Goal: Transaction & Acquisition: Book appointment/travel/reservation

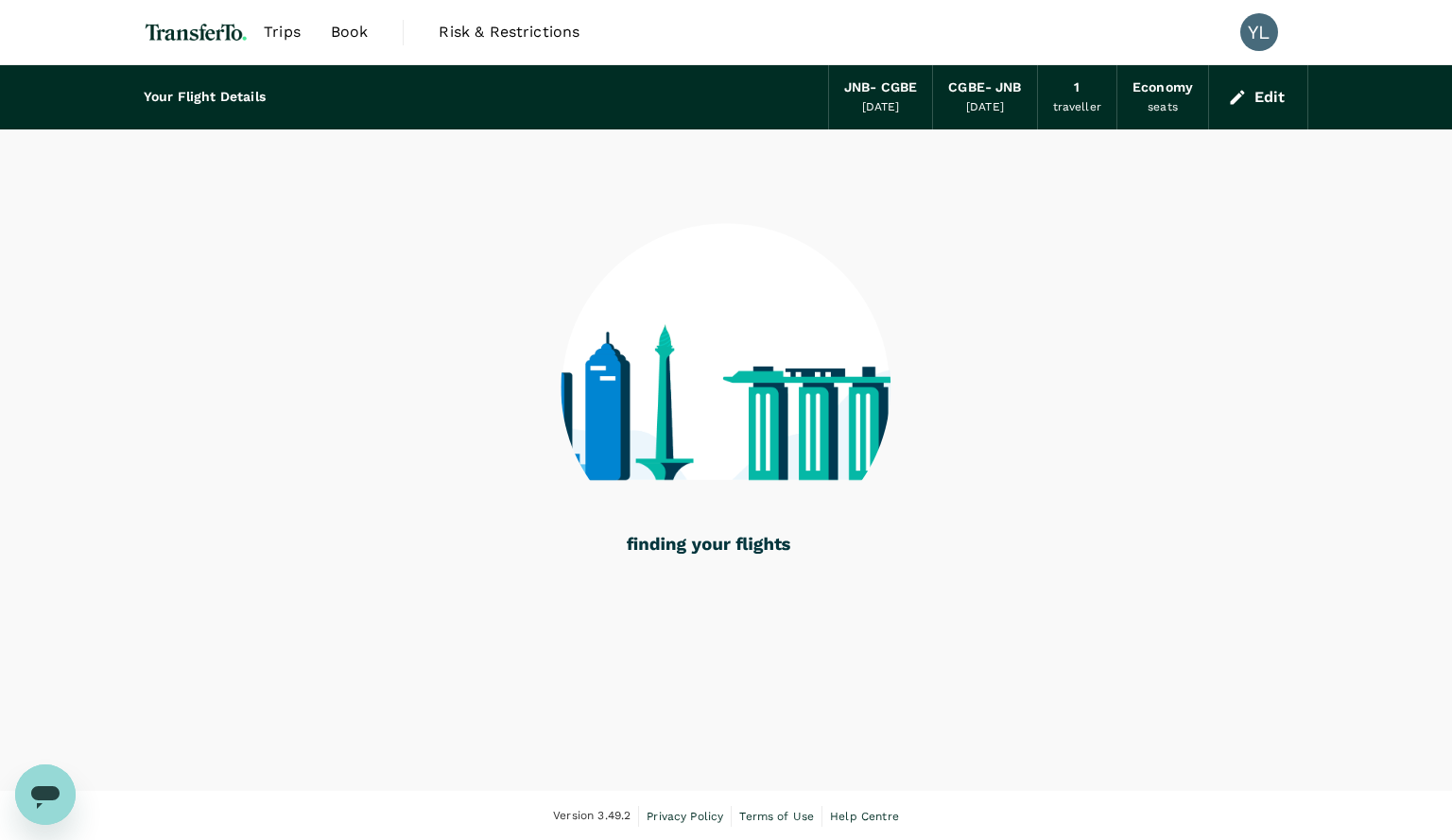
click at [979, 674] on div "Your Flight Details JNB - CGBE 19 Aug 2025 CGBE - JNB 20 Aug 2025 1 traveller E…" at bounding box center [726, 428] width 1452 height 726
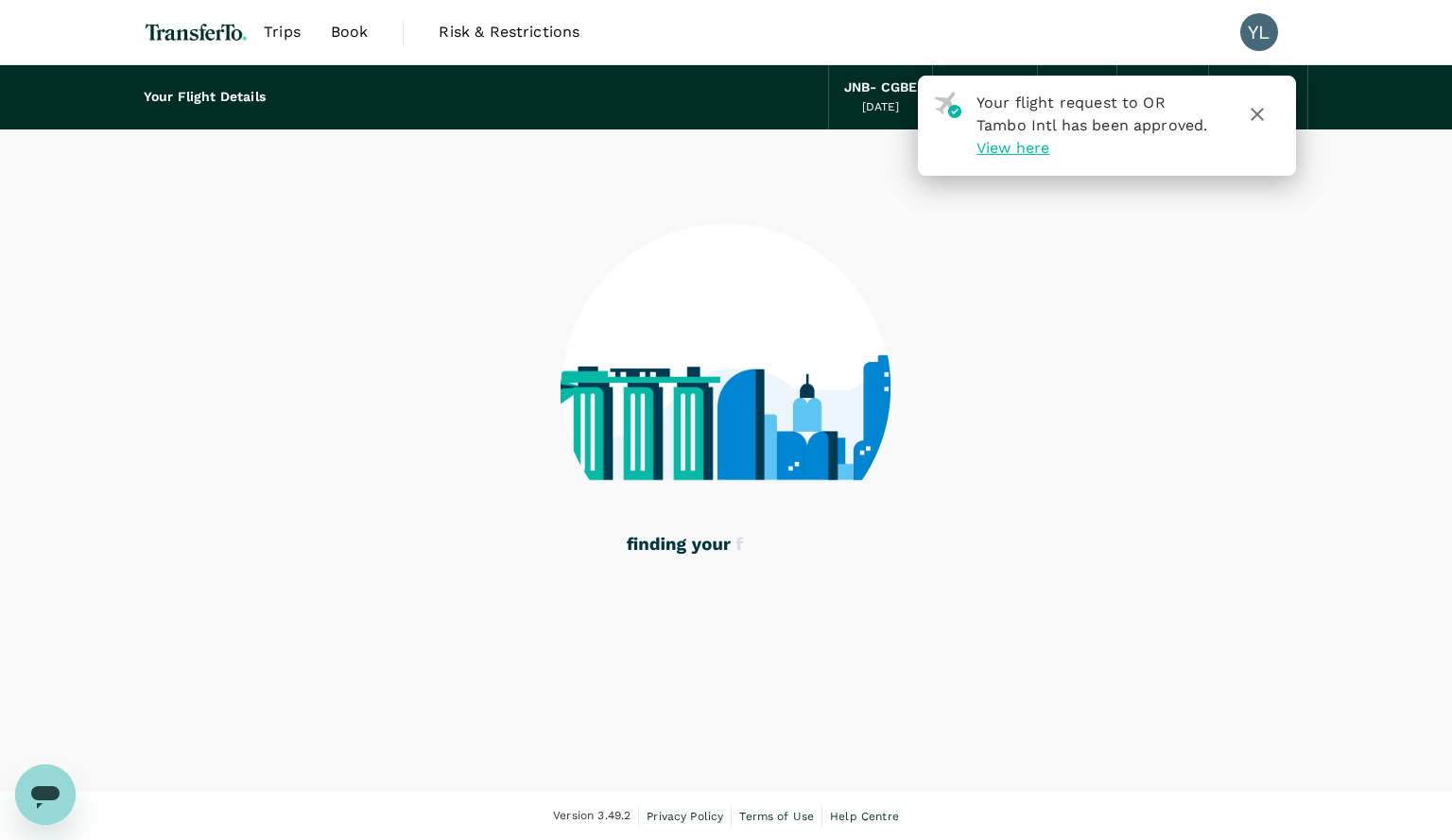
click at [177, 39] on img at bounding box center [196, 32] width 105 height 42
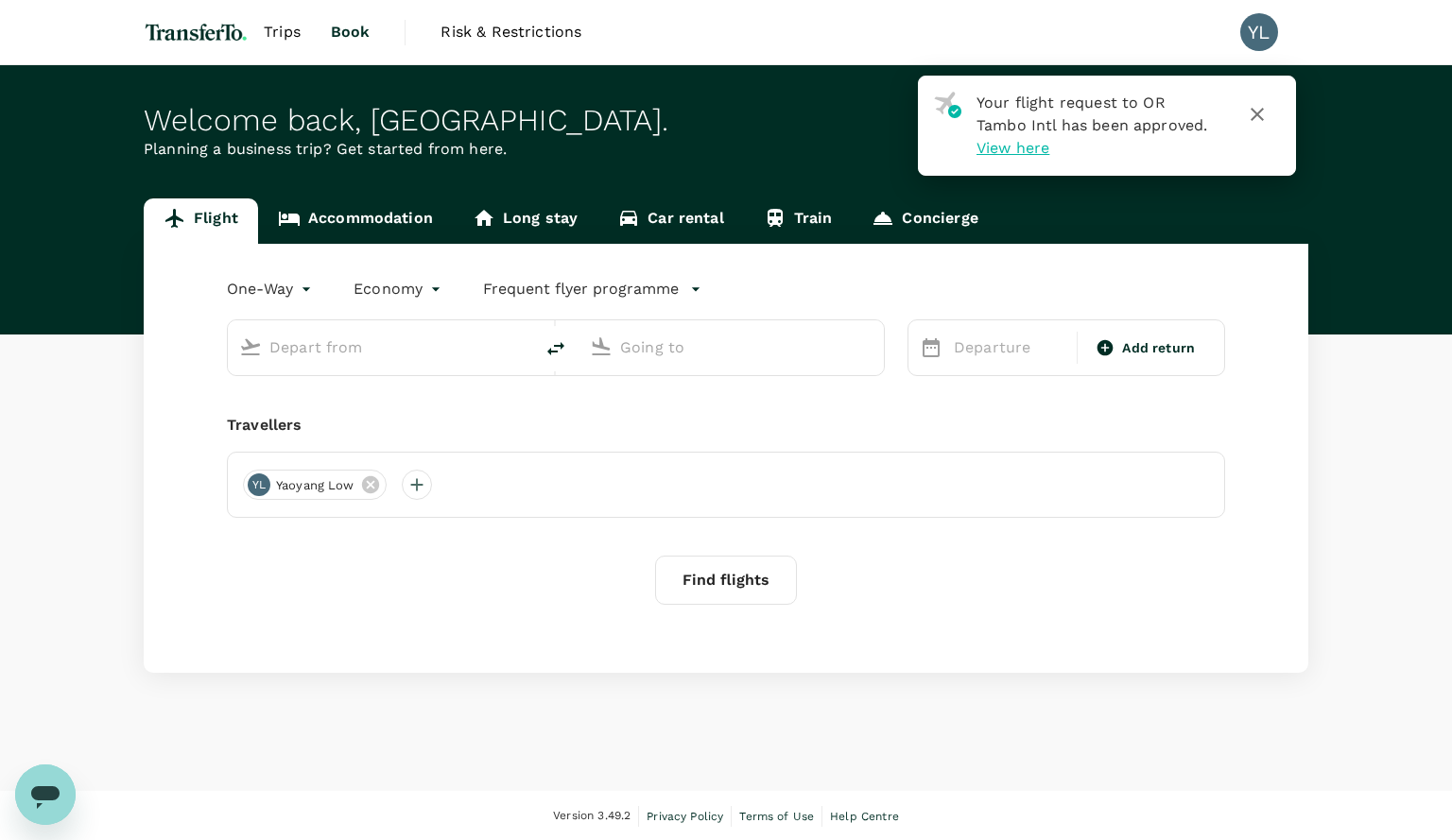
type input "roundtrip"
type input "OR Tambo Intl (JNB)"
type input "Gaborone, [GEOGRAPHIC_DATA] (any)"
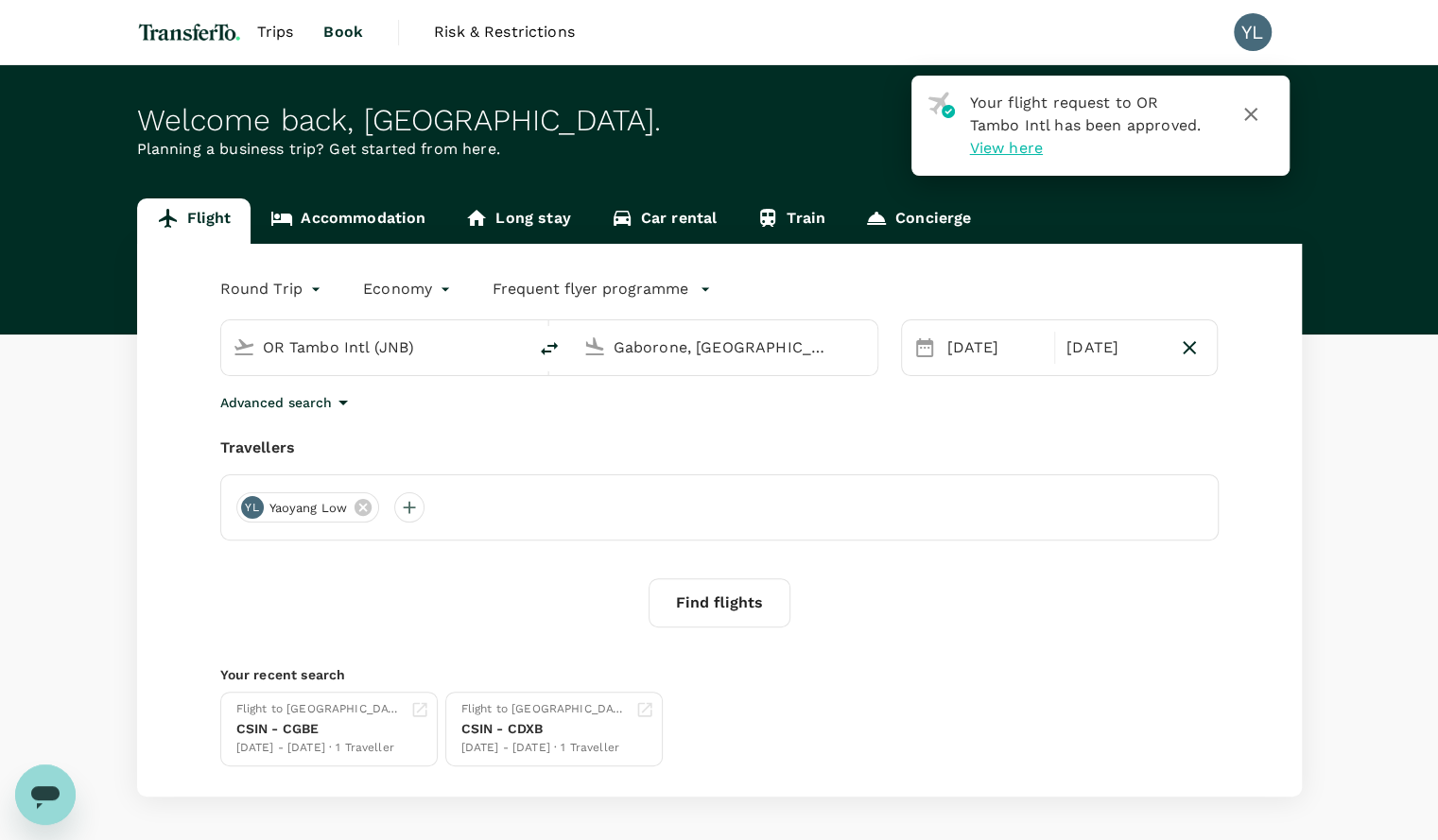
click at [296, 350] on input "OR Tambo Intl (JNB)" at bounding box center [375, 347] width 224 height 29
click at [237, 386] on p "[GEOGRAPHIC_DATA], [GEOGRAPHIC_DATA]" at bounding box center [402, 386] width 378 height 19
type input "[GEOGRAPHIC_DATA], [GEOGRAPHIC_DATA] (any)"
click at [673, 354] on input "Gaborone, [GEOGRAPHIC_DATA] (any)" at bounding box center [725, 347] width 224 height 29
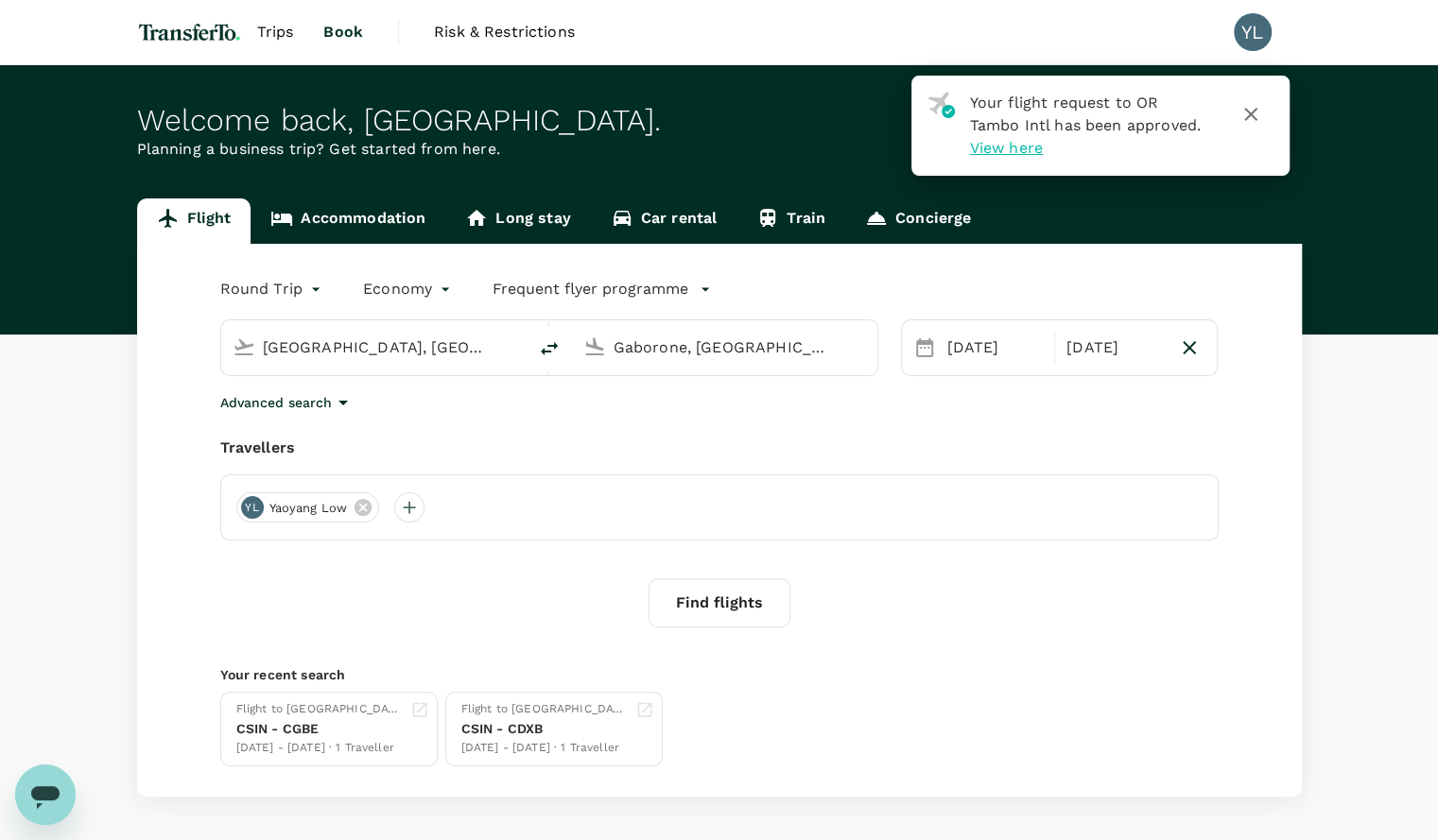
click at [673, 354] on input "Gaborone, [GEOGRAPHIC_DATA] (any)" at bounding box center [725, 347] width 224 height 29
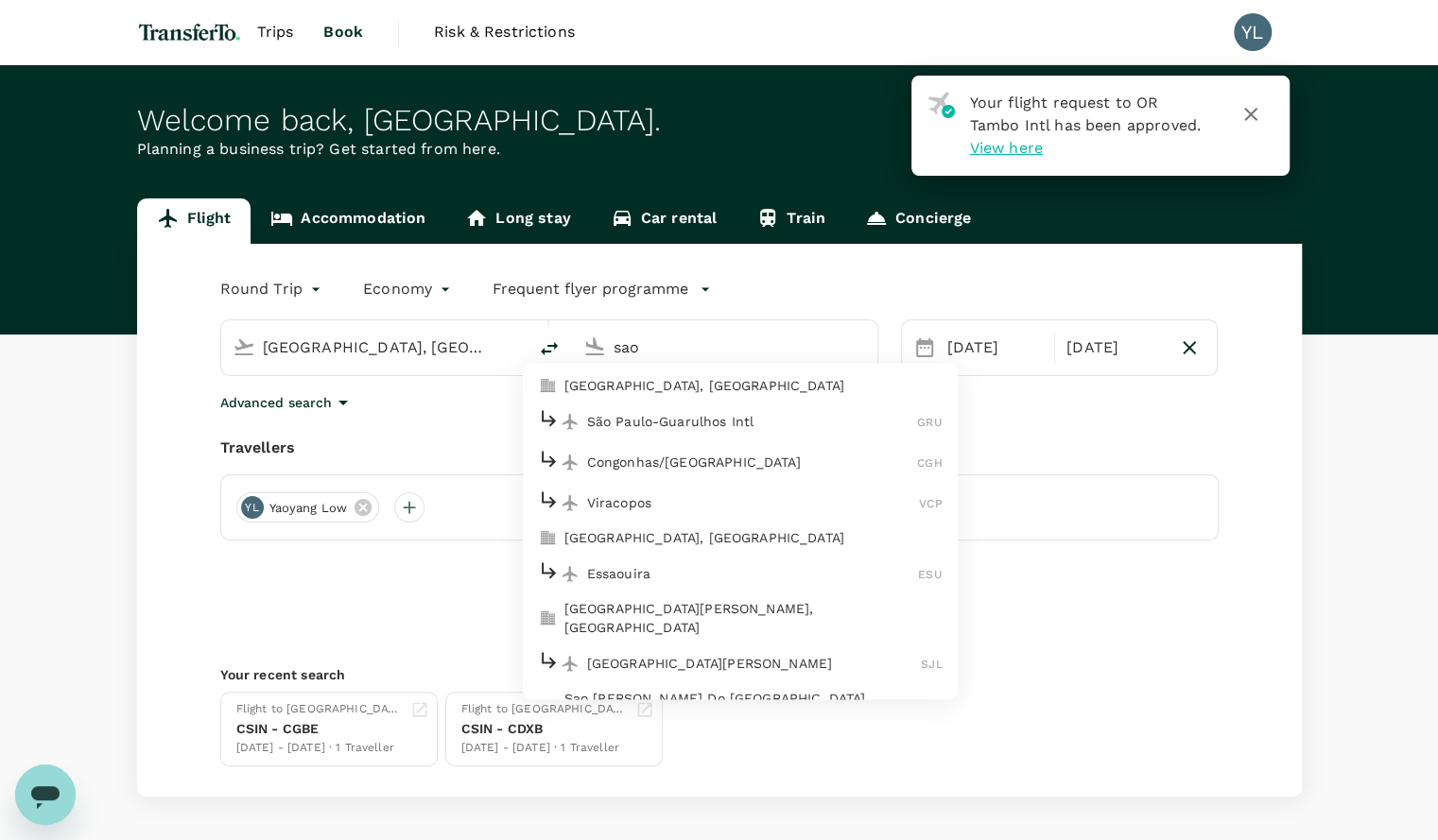
click at [659, 379] on p "[GEOGRAPHIC_DATA], [GEOGRAPHIC_DATA]" at bounding box center [753, 386] width 378 height 19
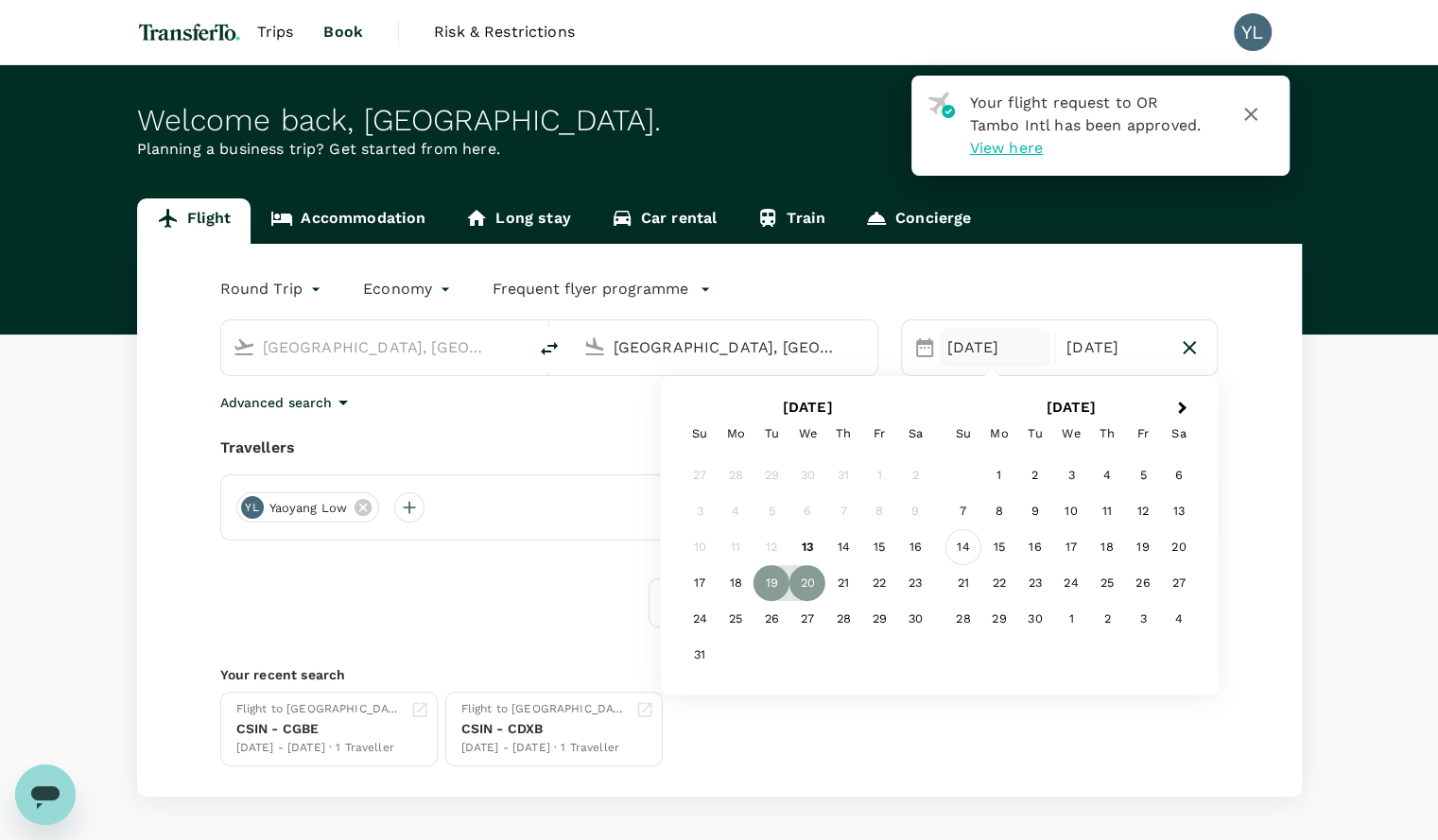
type input "[GEOGRAPHIC_DATA], [GEOGRAPHIC_DATA] (any)"
click at [971, 546] on div "14" at bounding box center [963, 547] width 36 height 36
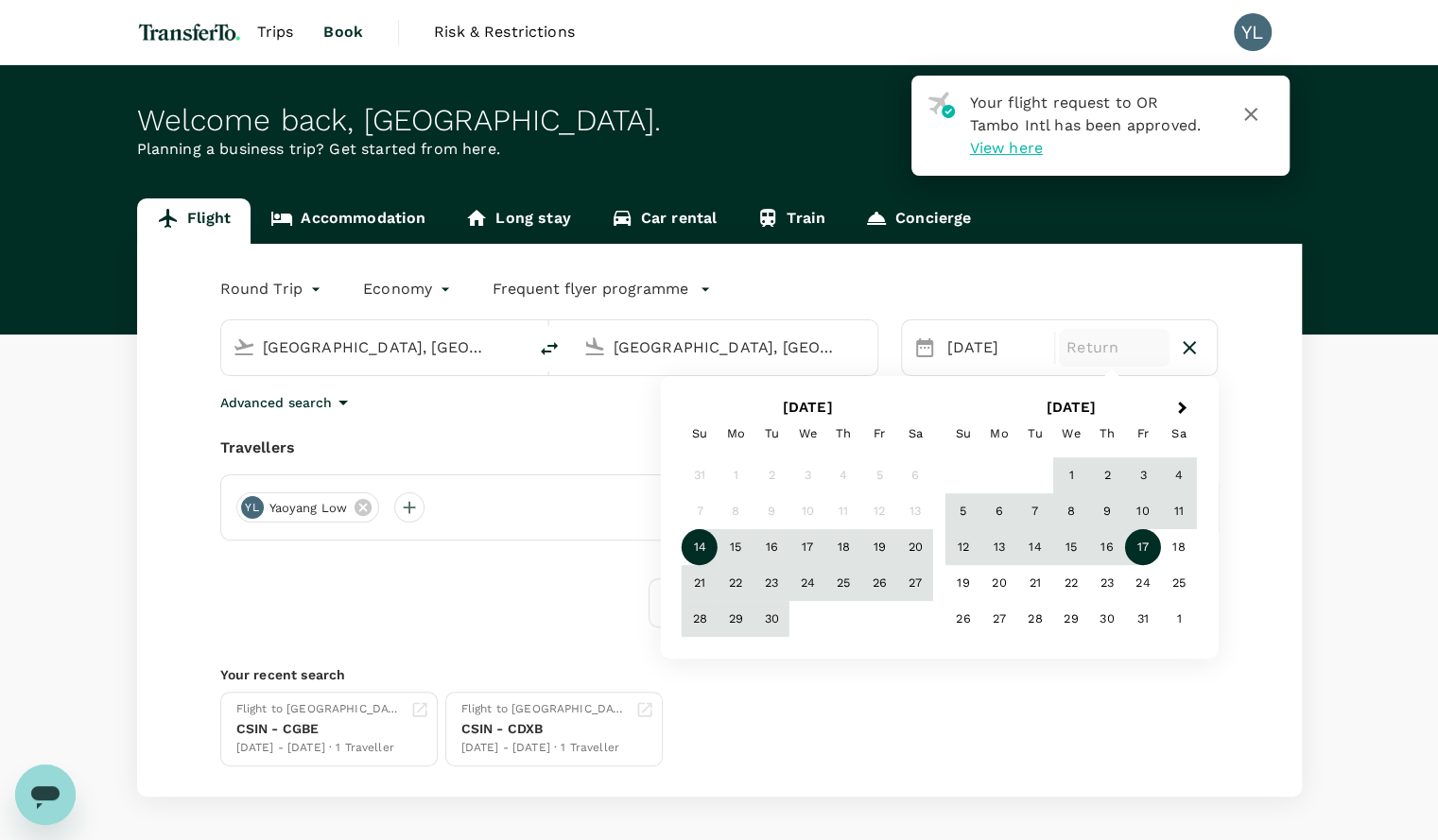
click at [1157, 552] on div "17" at bounding box center [1143, 547] width 36 height 36
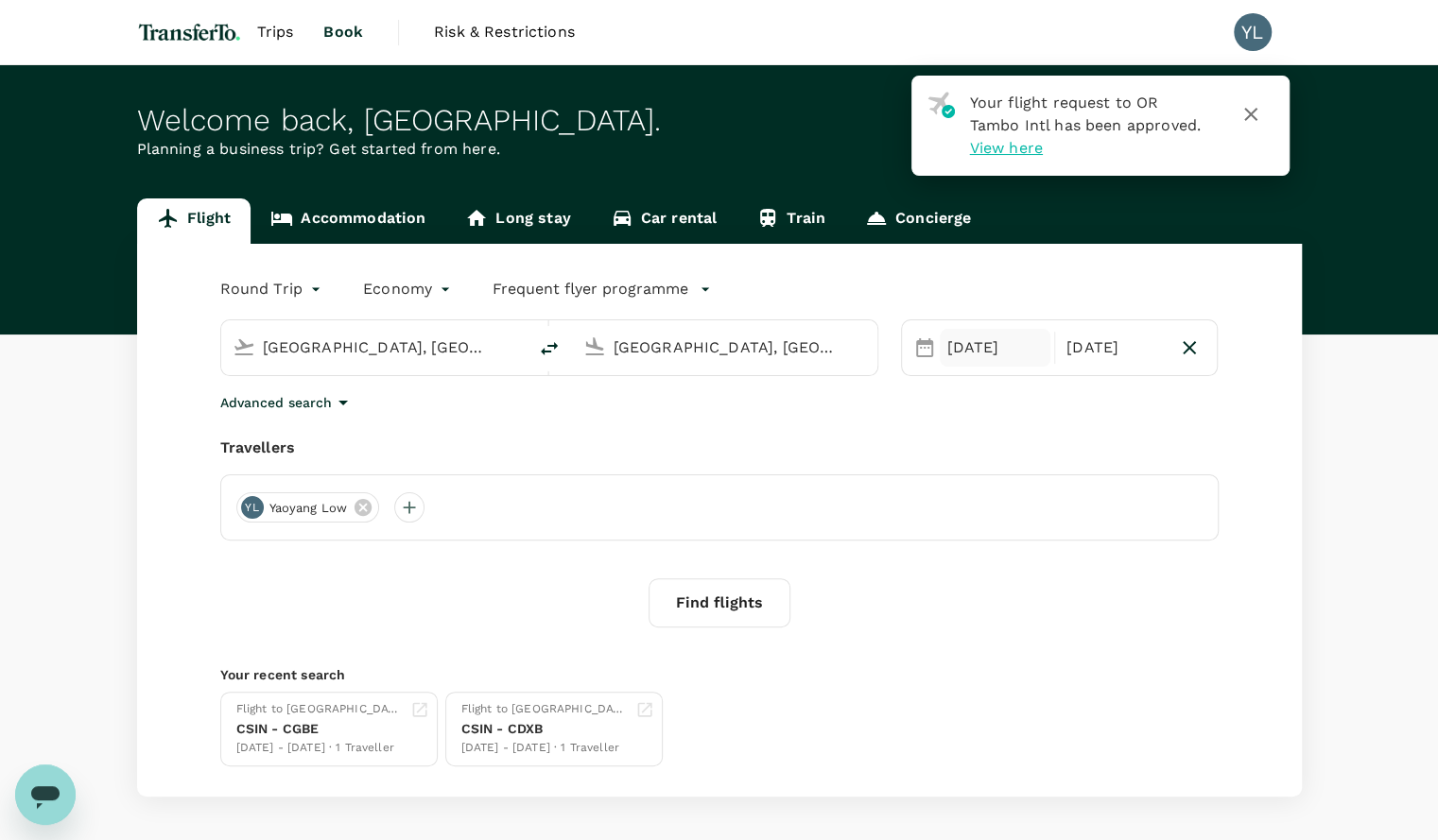
click at [984, 352] on div "[DATE]" at bounding box center [994, 347] width 111 height 38
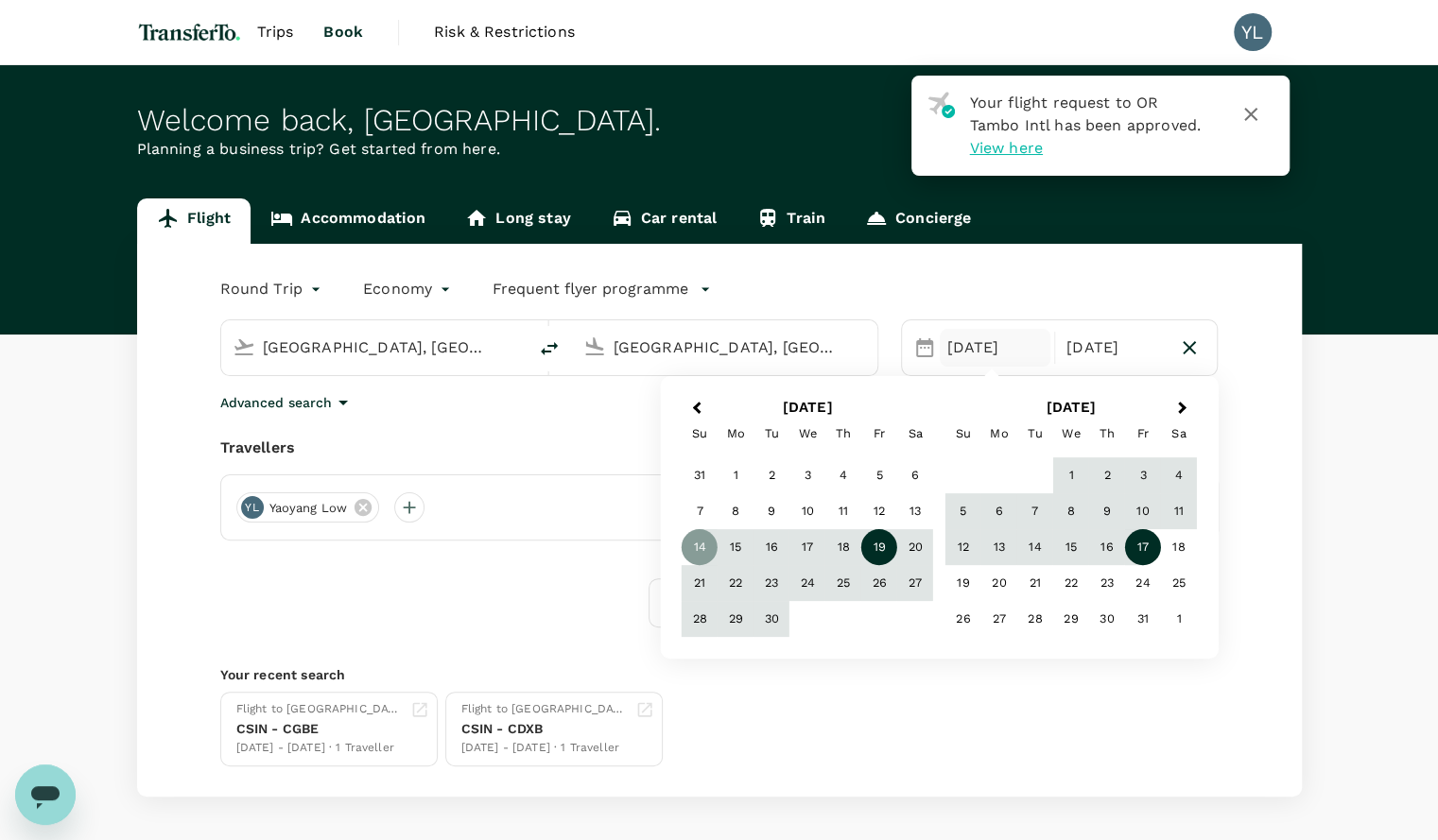
click at [889, 556] on div "19" at bounding box center [878, 547] width 36 height 36
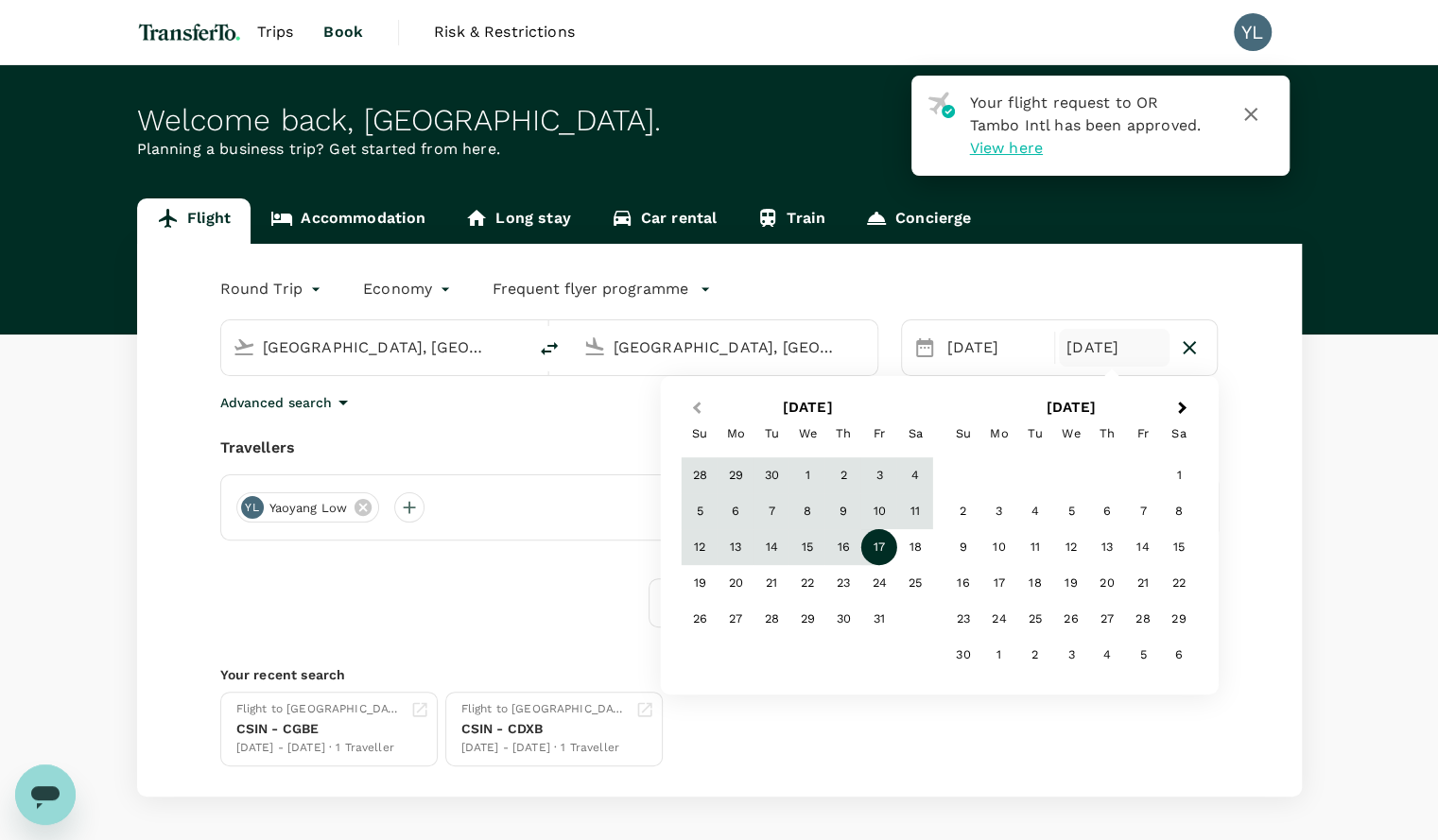
click at [697, 411] on span "Previous Month" at bounding box center [697, 409] width 0 height 22
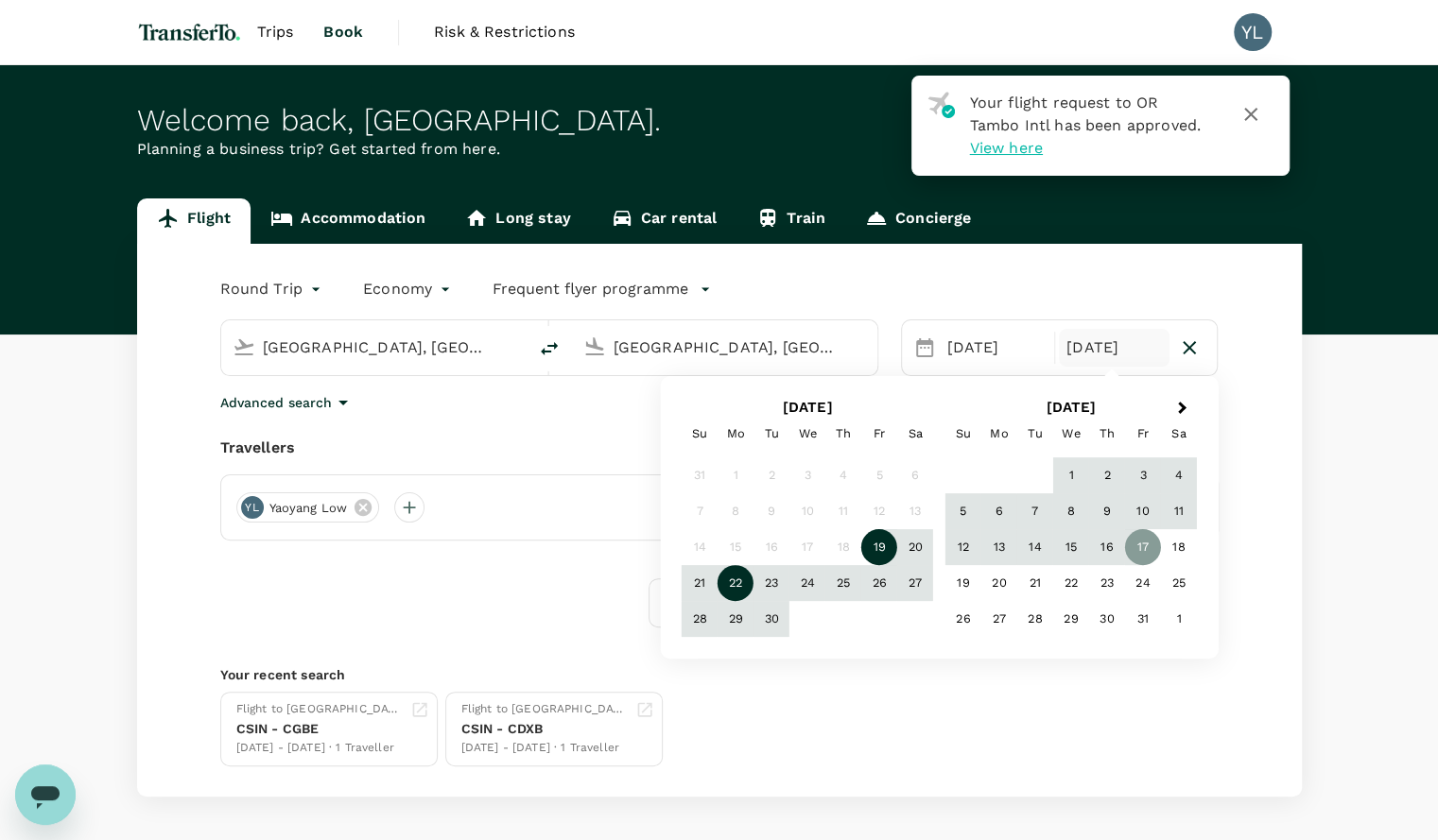
click at [701, 550] on div "14" at bounding box center [699, 547] width 36 height 36
click at [823, 536] on div "17" at bounding box center [807, 547] width 36 height 36
click at [753, 577] on div "23" at bounding box center [771, 583] width 36 height 36
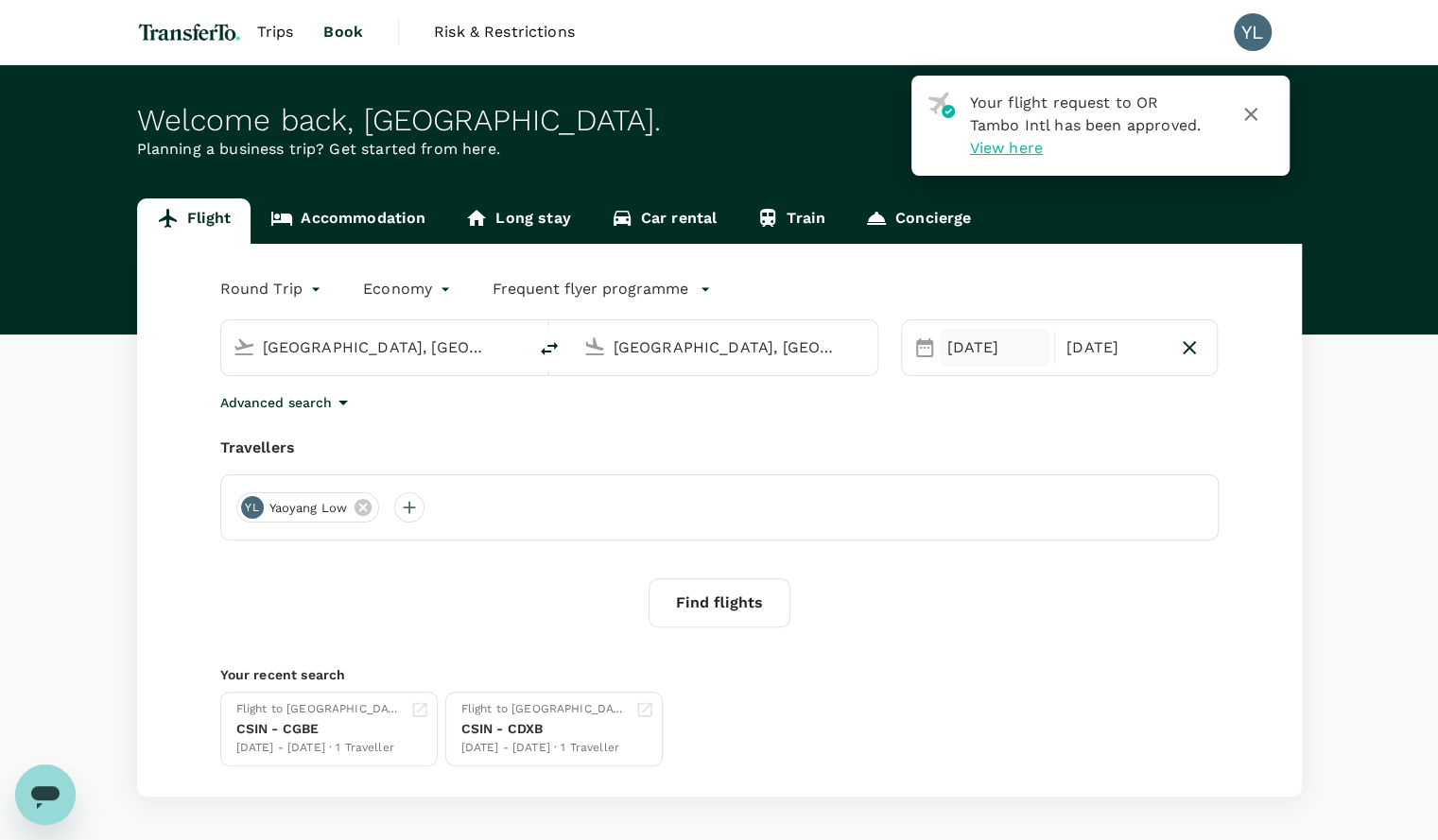
click at [969, 339] on div "[DATE]" at bounding box center [994, 347] width 111 height 38
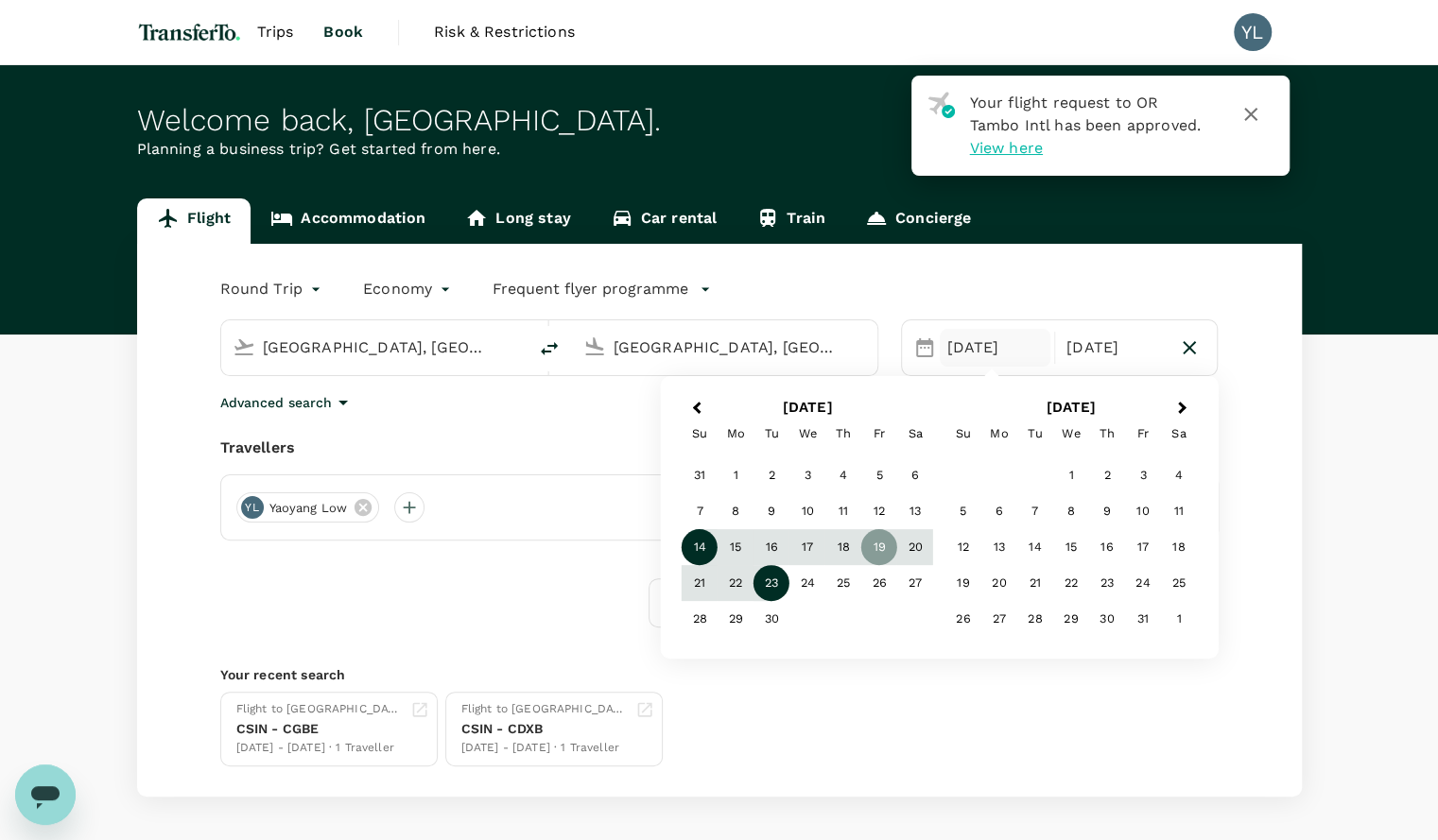
click at [700, 546] on div "14" at bounding box center [699, 547] width 36 height 36
click at [874, 546] on div "19" at bounding box center [878, 547] width 36 height 36
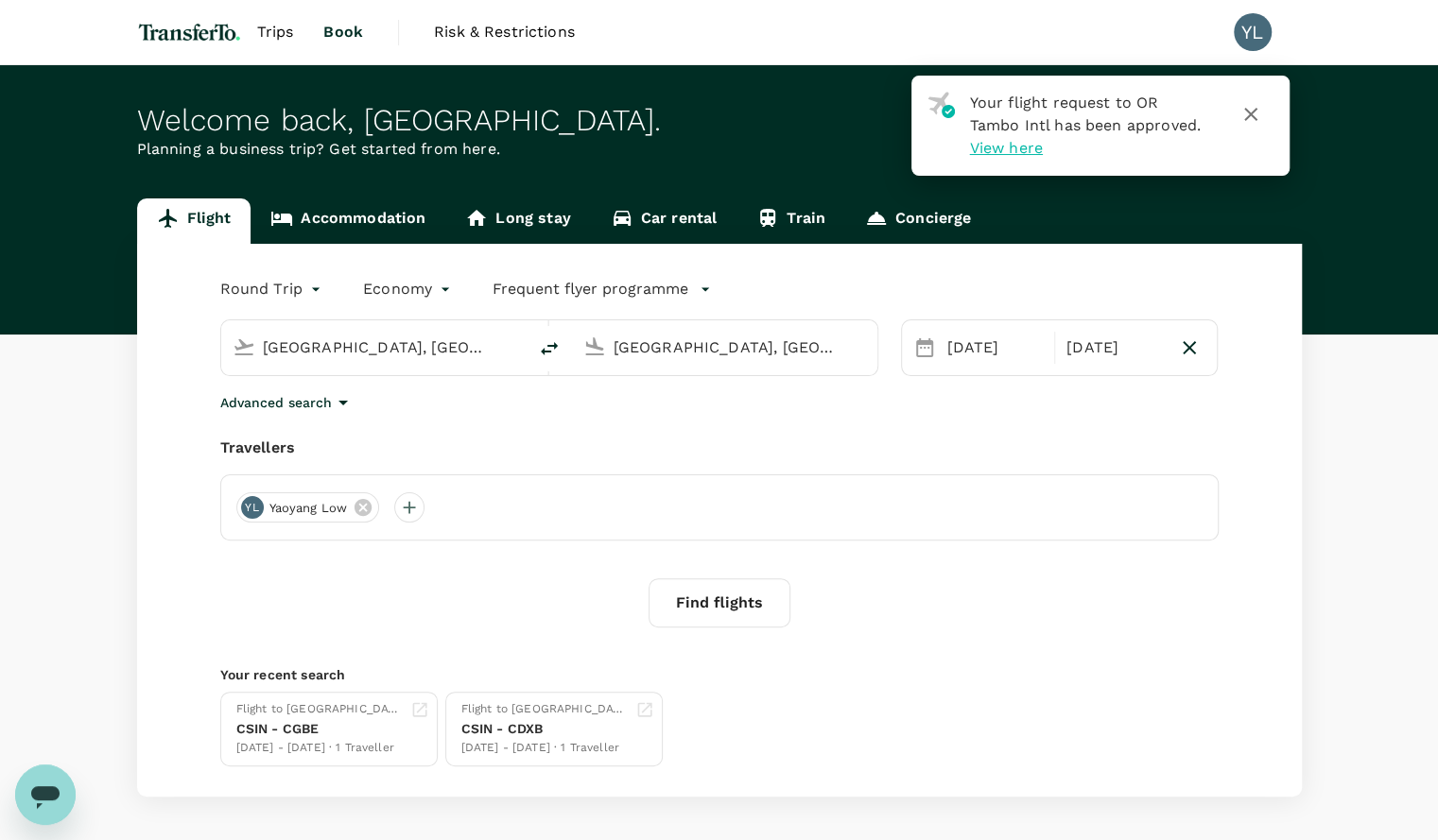
click at [654, 352] on input "[GEOGRAPHIC_DATA], [GEOGRAPHIC_DATA] (any)" at bounding box center [725, 347] width 224 height 29
click at [700, 589] on button "Find flights" at bounding box center [719, 602] width 142 height 49
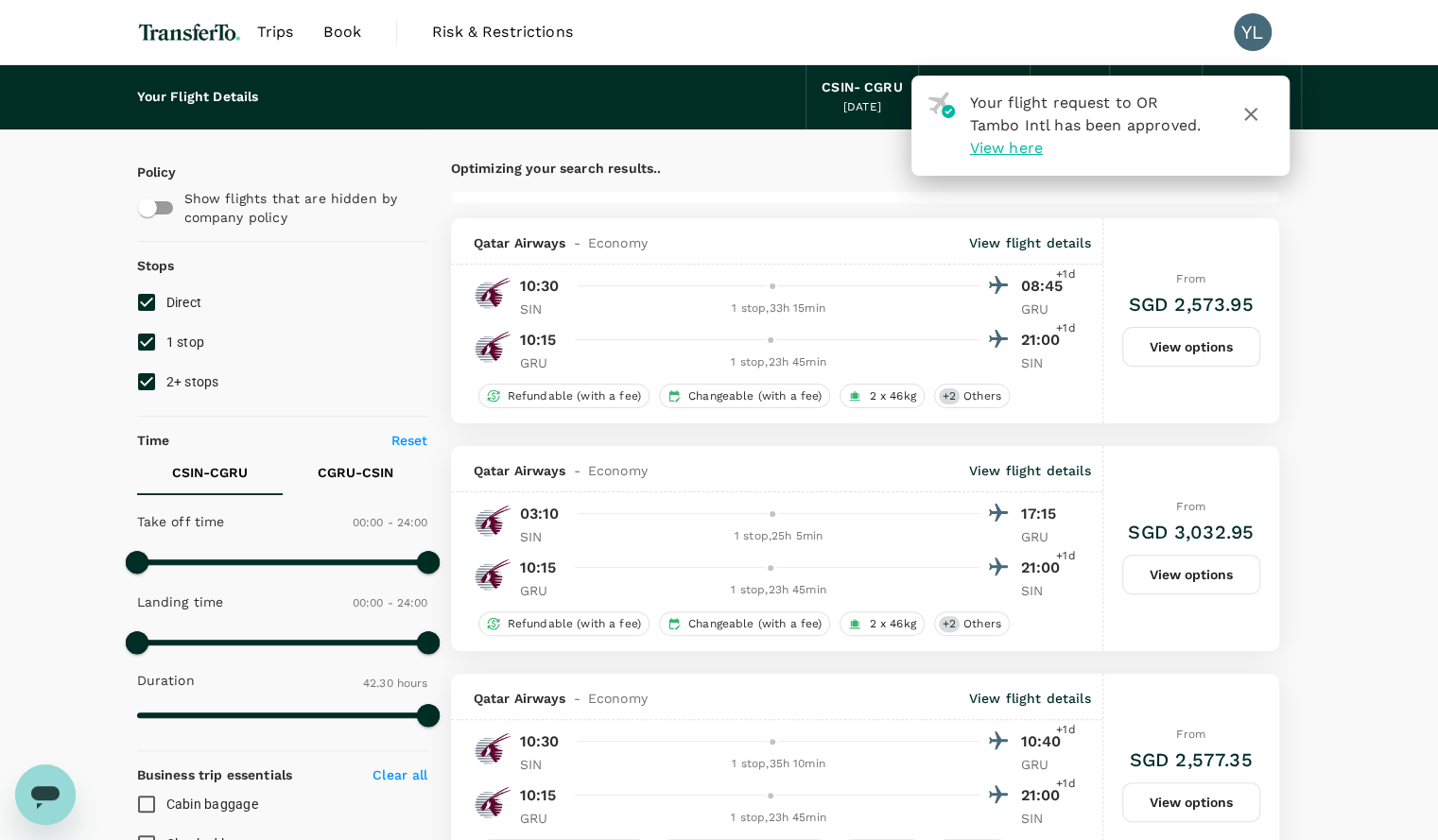
type input "2875"
checkbox input "false"
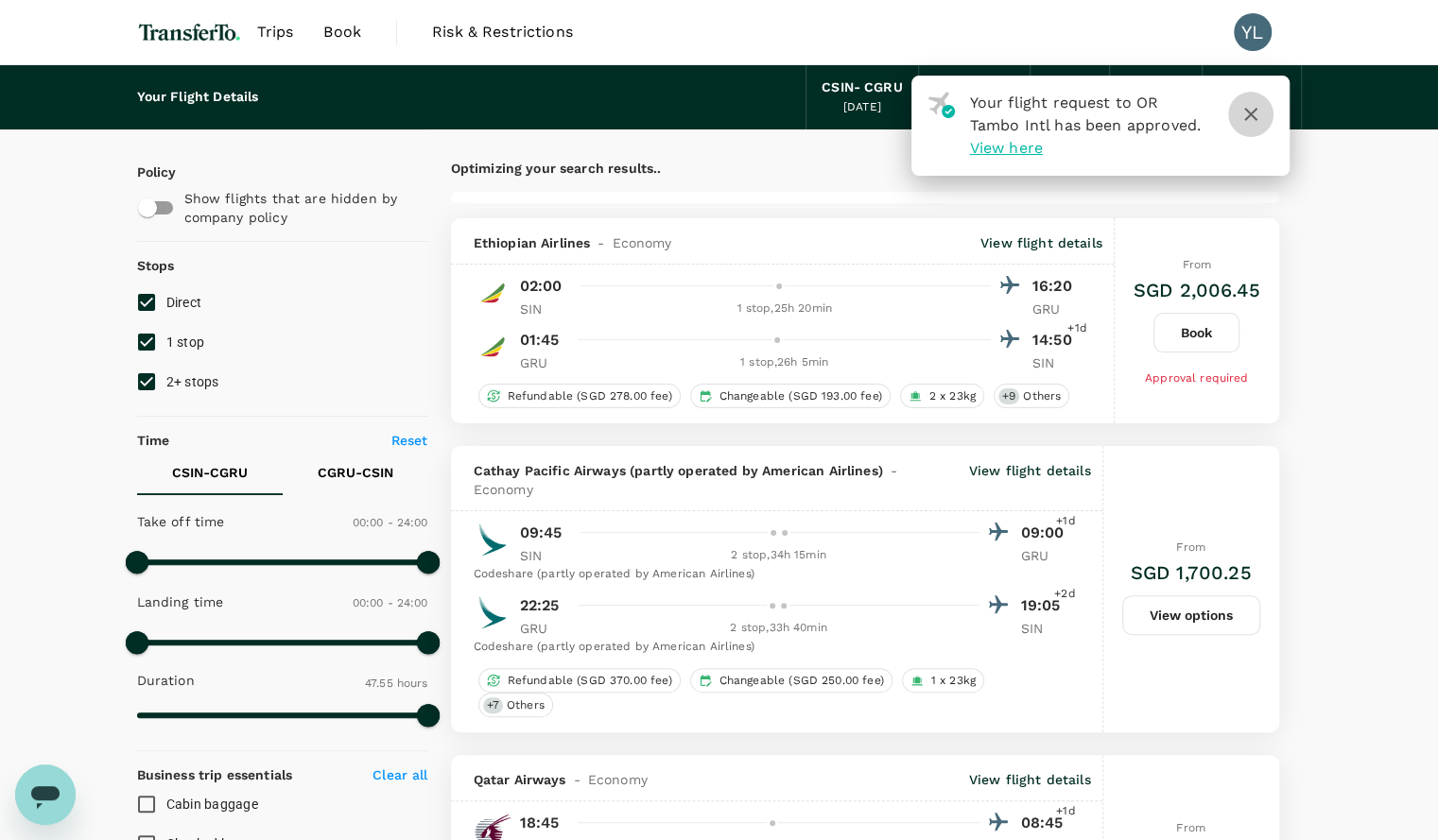
click at [1259, 109] on icon "button" at bounding box center [1250, 113] width 22 height 22
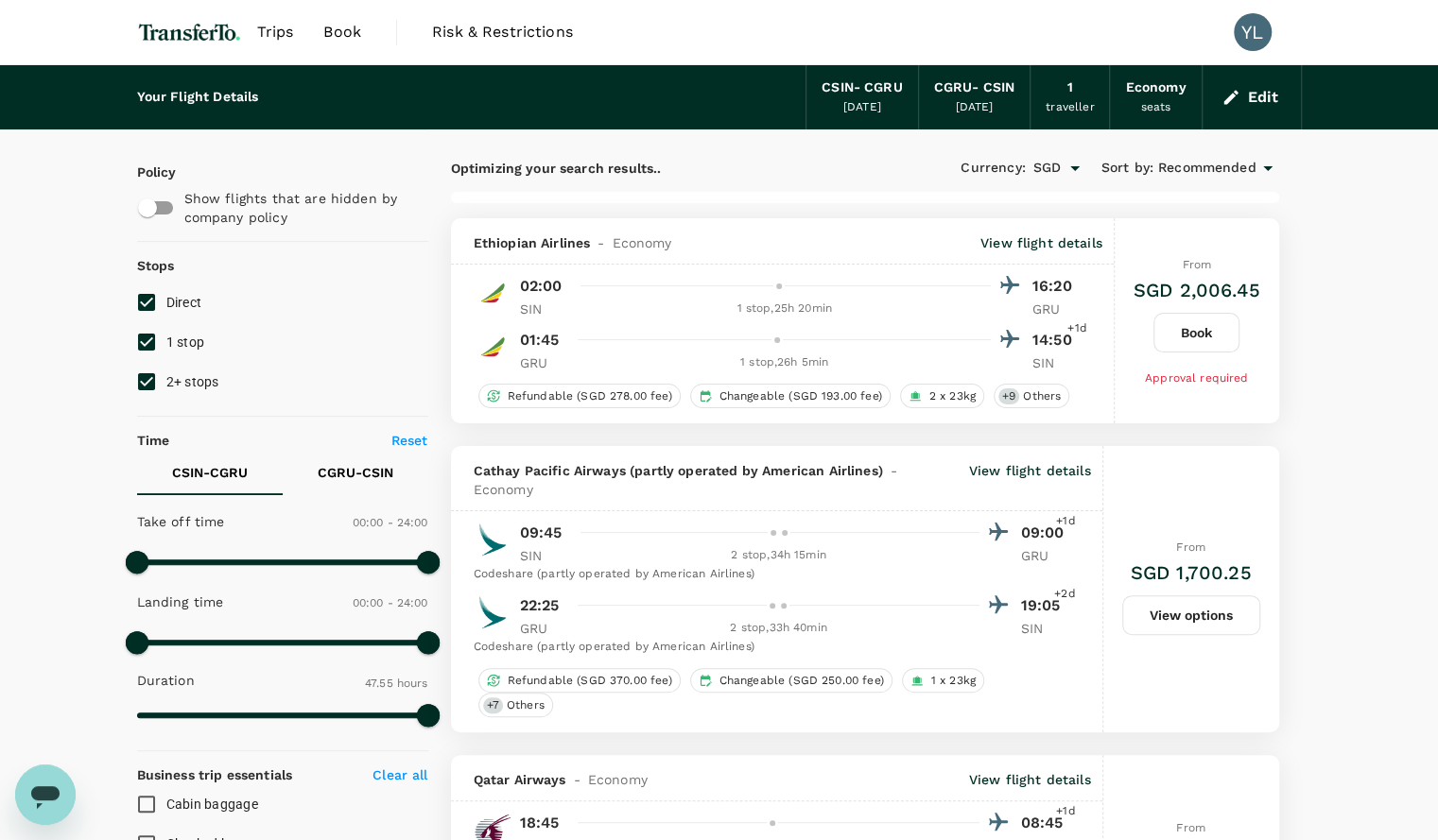
click at [1249, 116] on div "Edit" at bounding box center [1251, 98] width 99 height 65
click at [1154, 85] on div "Economy" at bounding box center [1155, 87] width 61 height 21
click at [1225, 98] on icon "button" at bounding box center [1230, 97] width 19 height 19
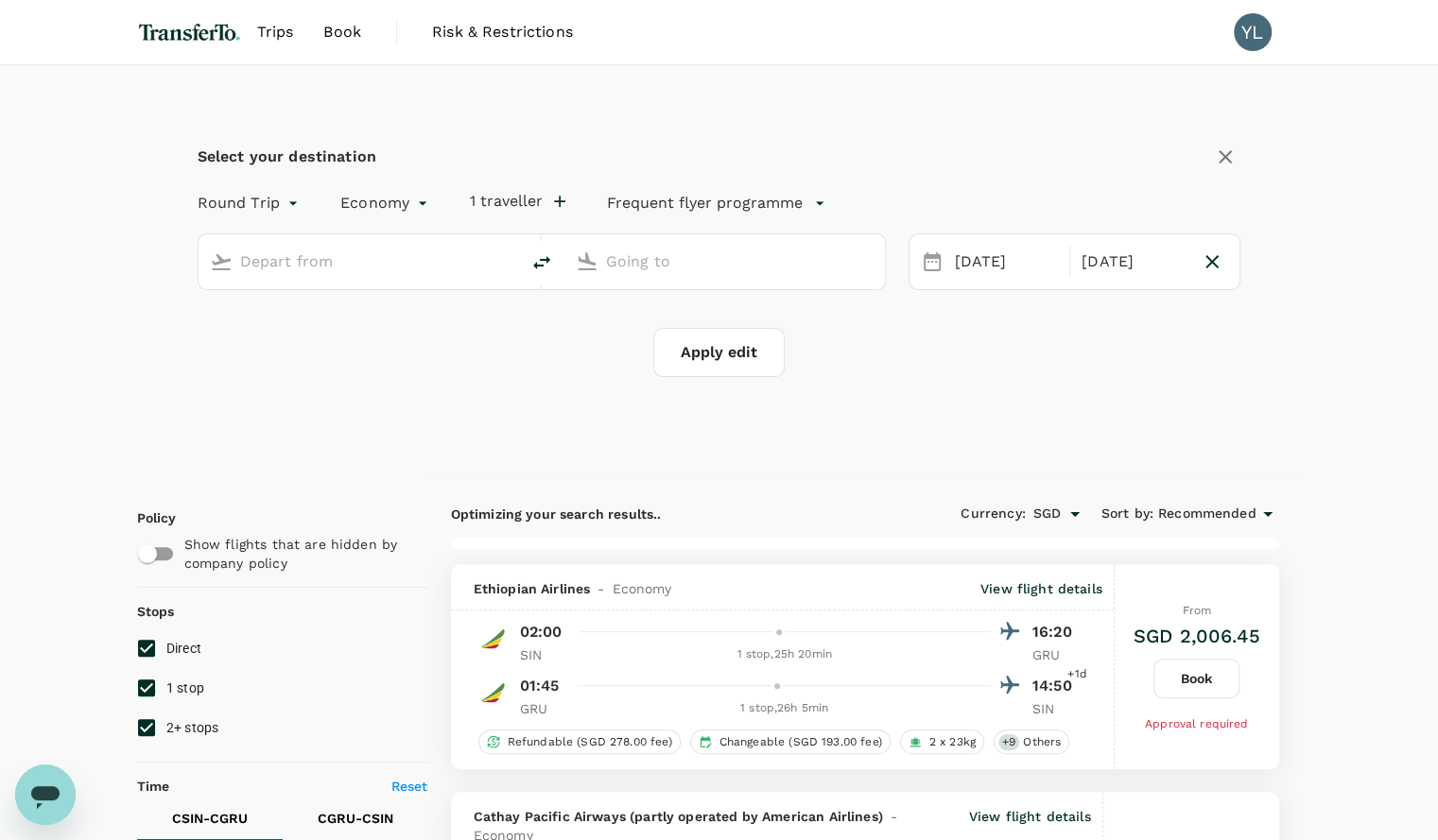
type input "[GEOGRAPHIC_DATA], [GEOGRAPHIC_DATA] (any)"
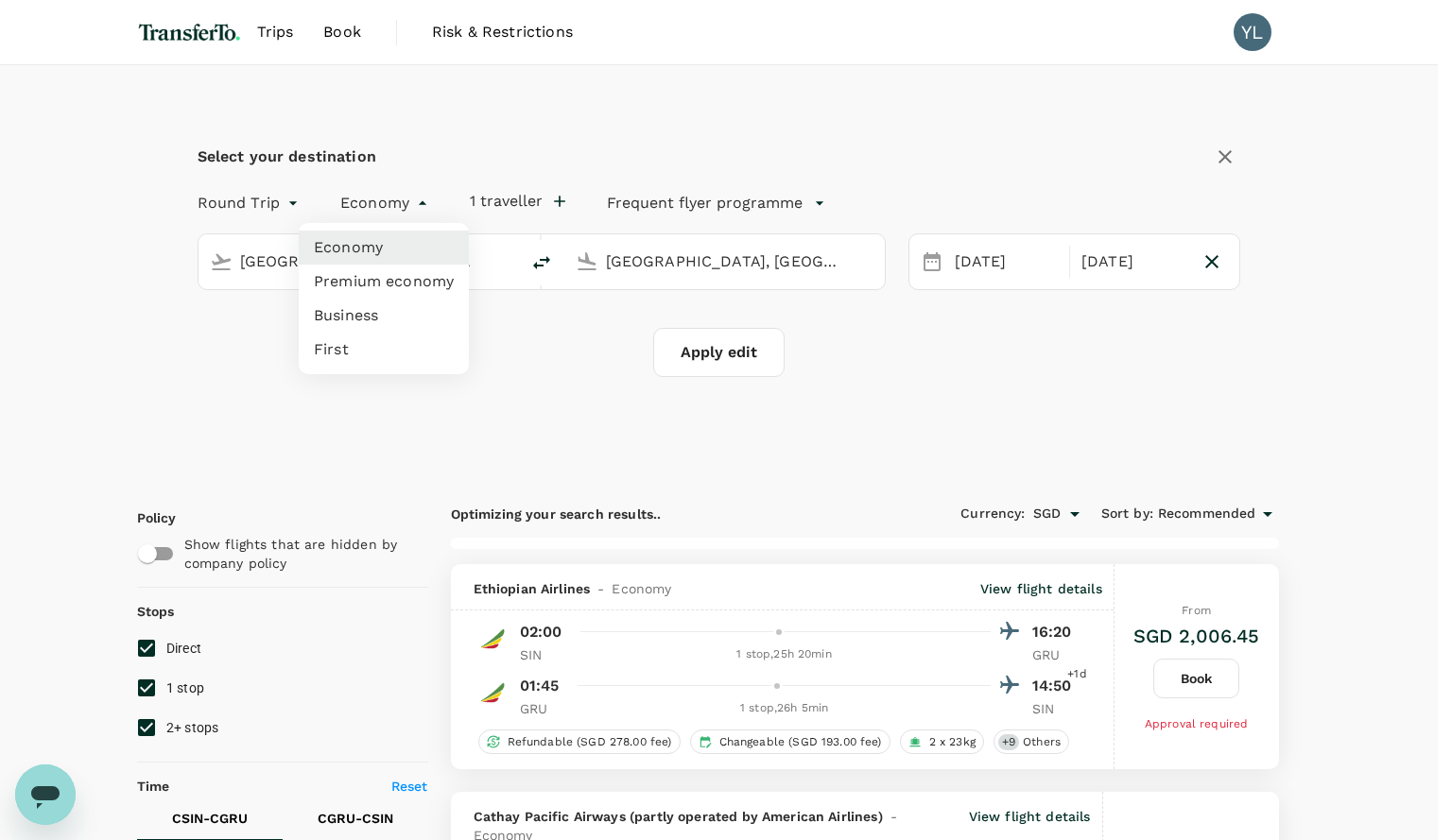
click at [369, 315] on li "Business" at bounding box center [384, 315] width 170 height 34
type input "business"
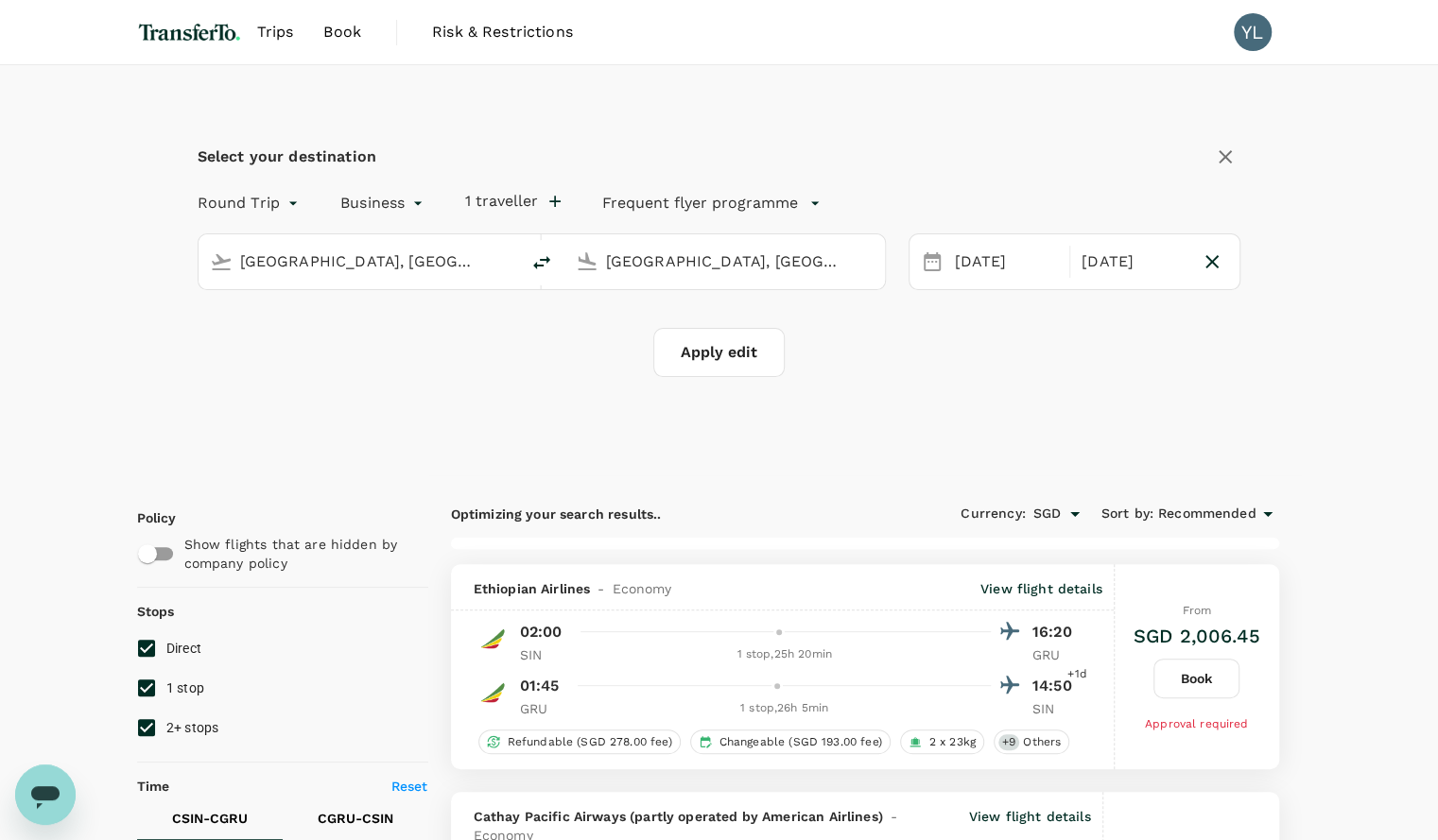
click at [751, 362] on button "Apply edit" at bounding box center [719, 352] width 131 height 49
checkbox input "false"
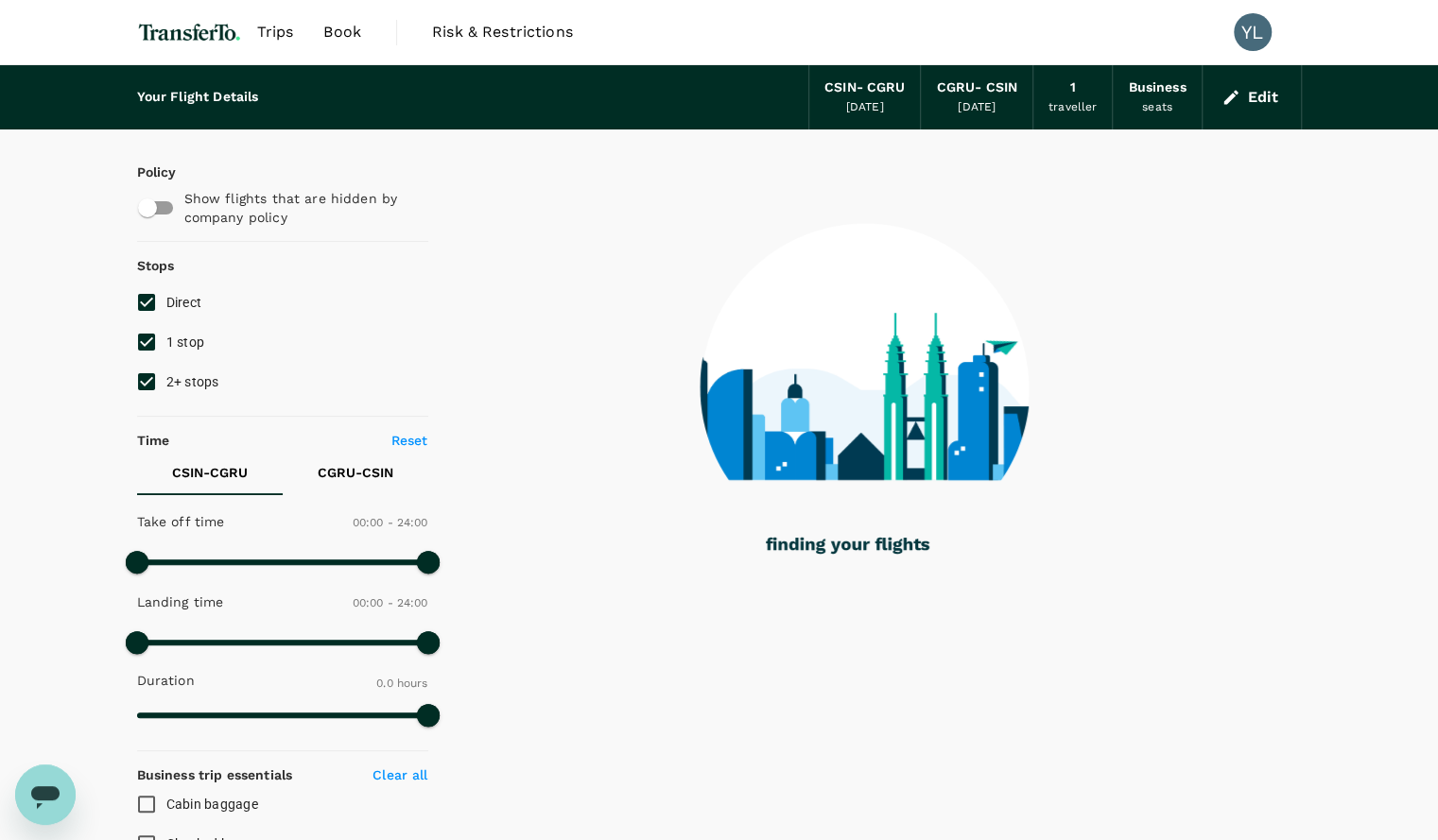
type input "2440"
checkbox input "true"
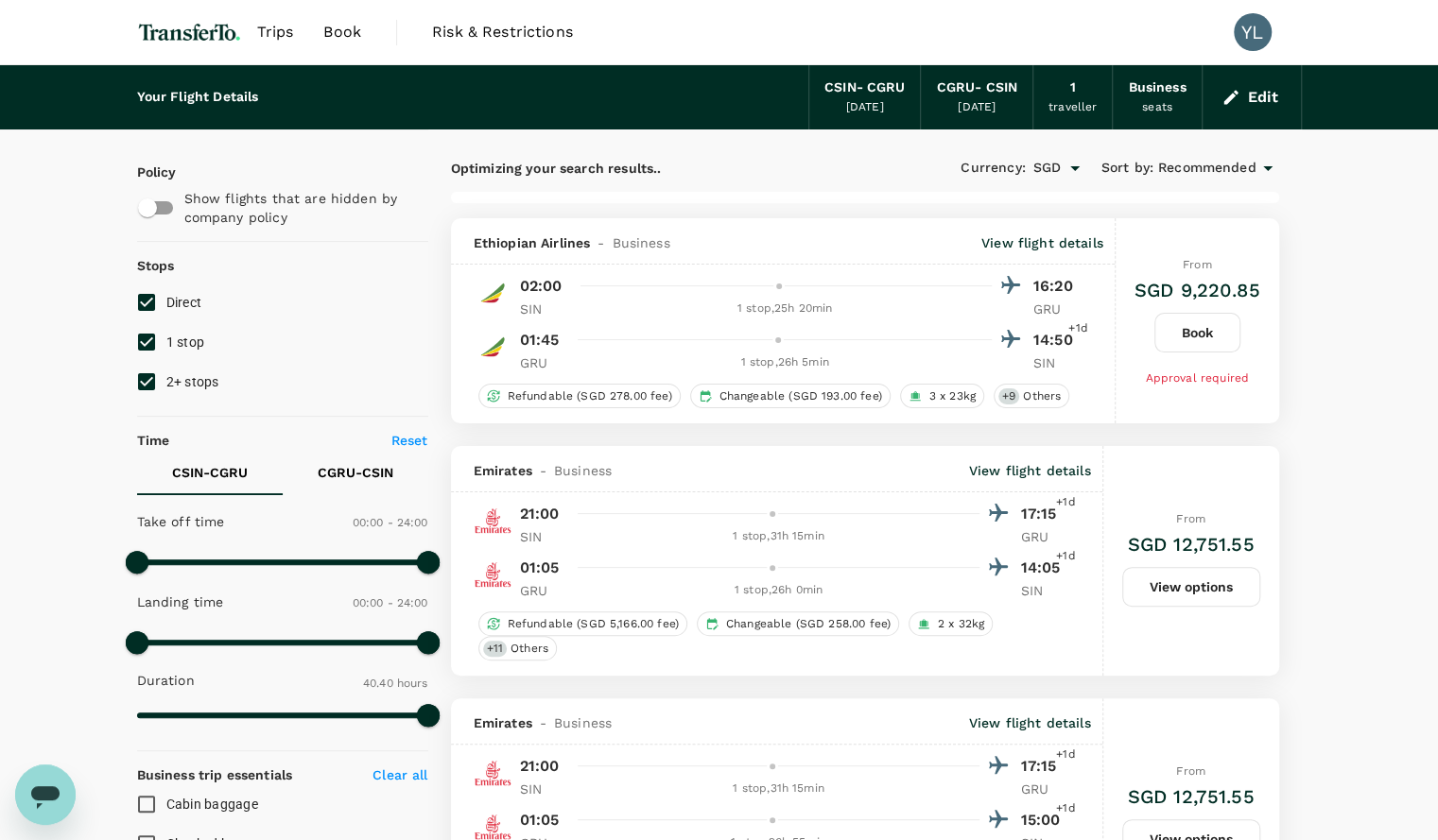
scroll to position [1, 0]
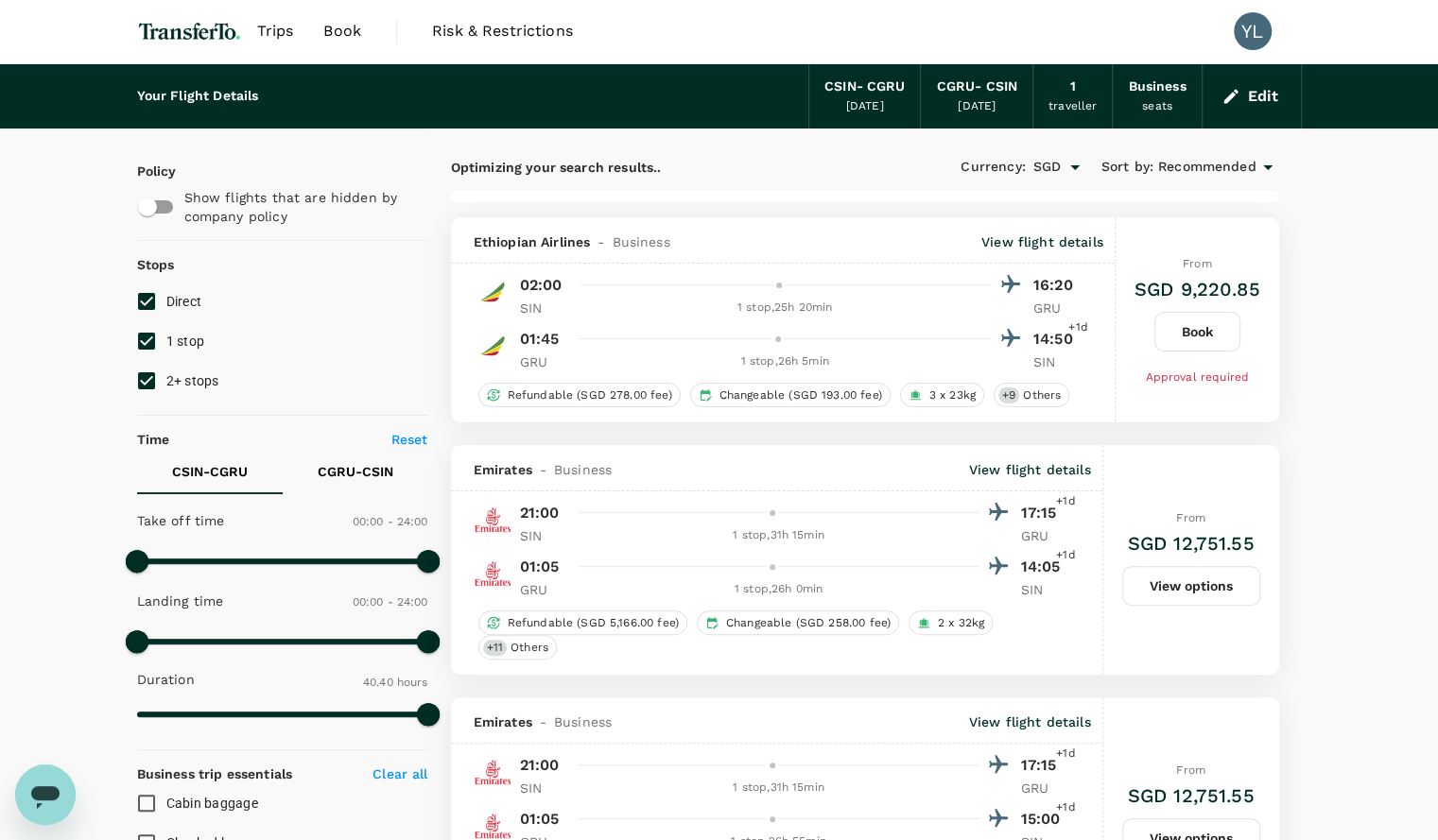
type input "2550"
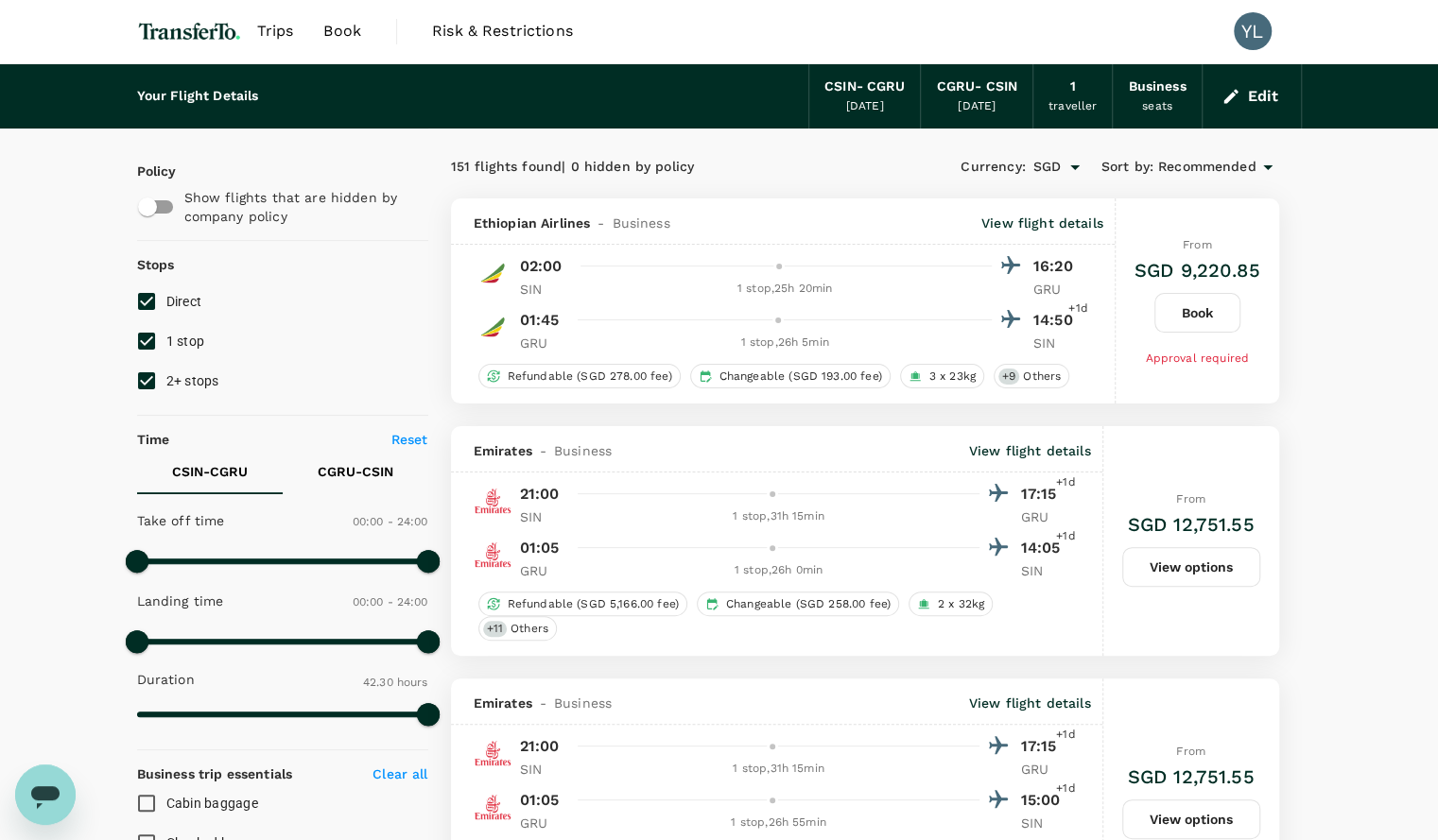
click at [1236, 99] on icon "button" at bounding box center [1230, 96] width 19 height 19
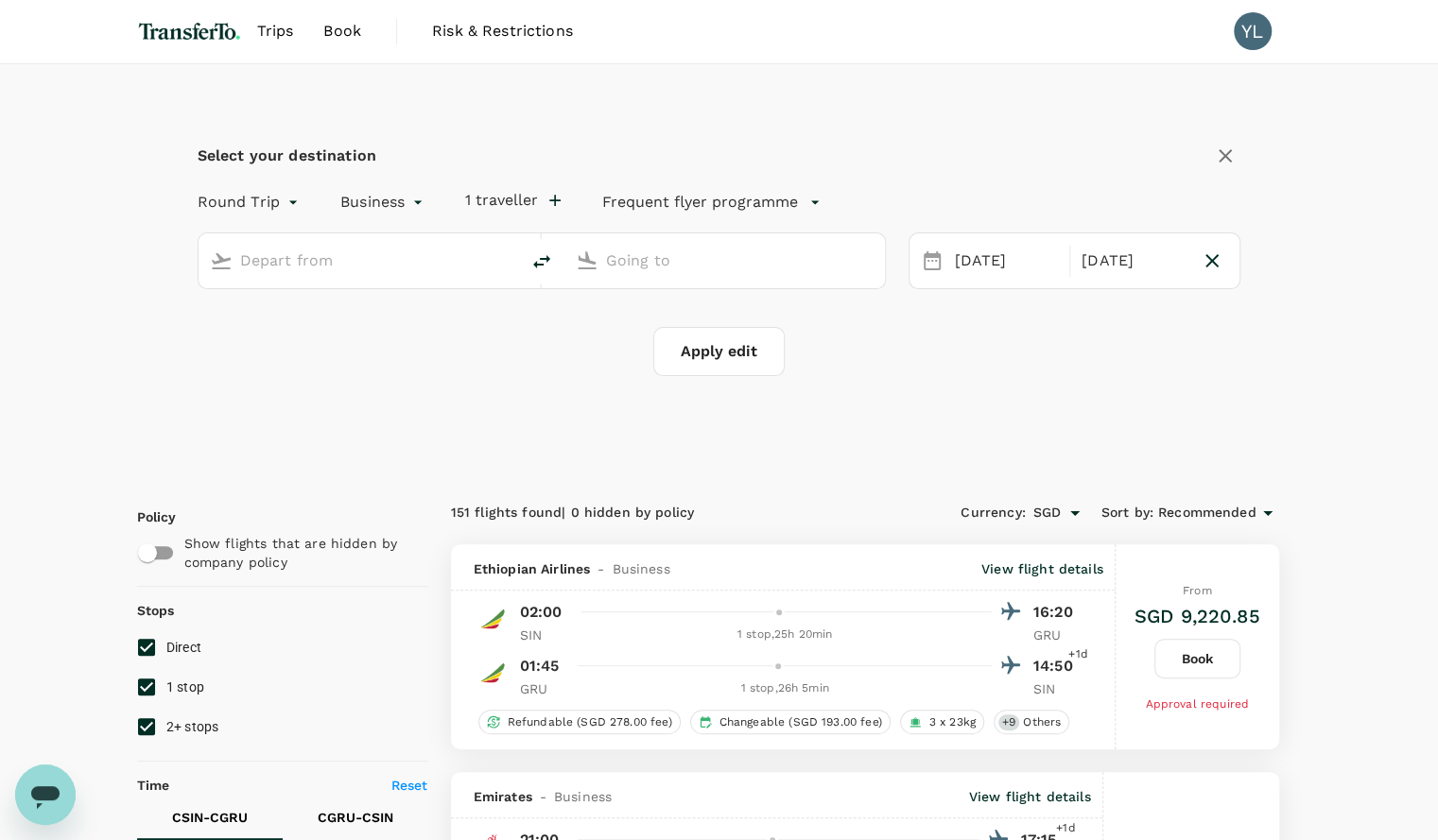
click at [357, 256] on input "text" at bounding box center [359, 260] width 239 height 29
type input "[GEOGRAPHIC_DATA], [GEOGRAPHIC_DATA] (any)"
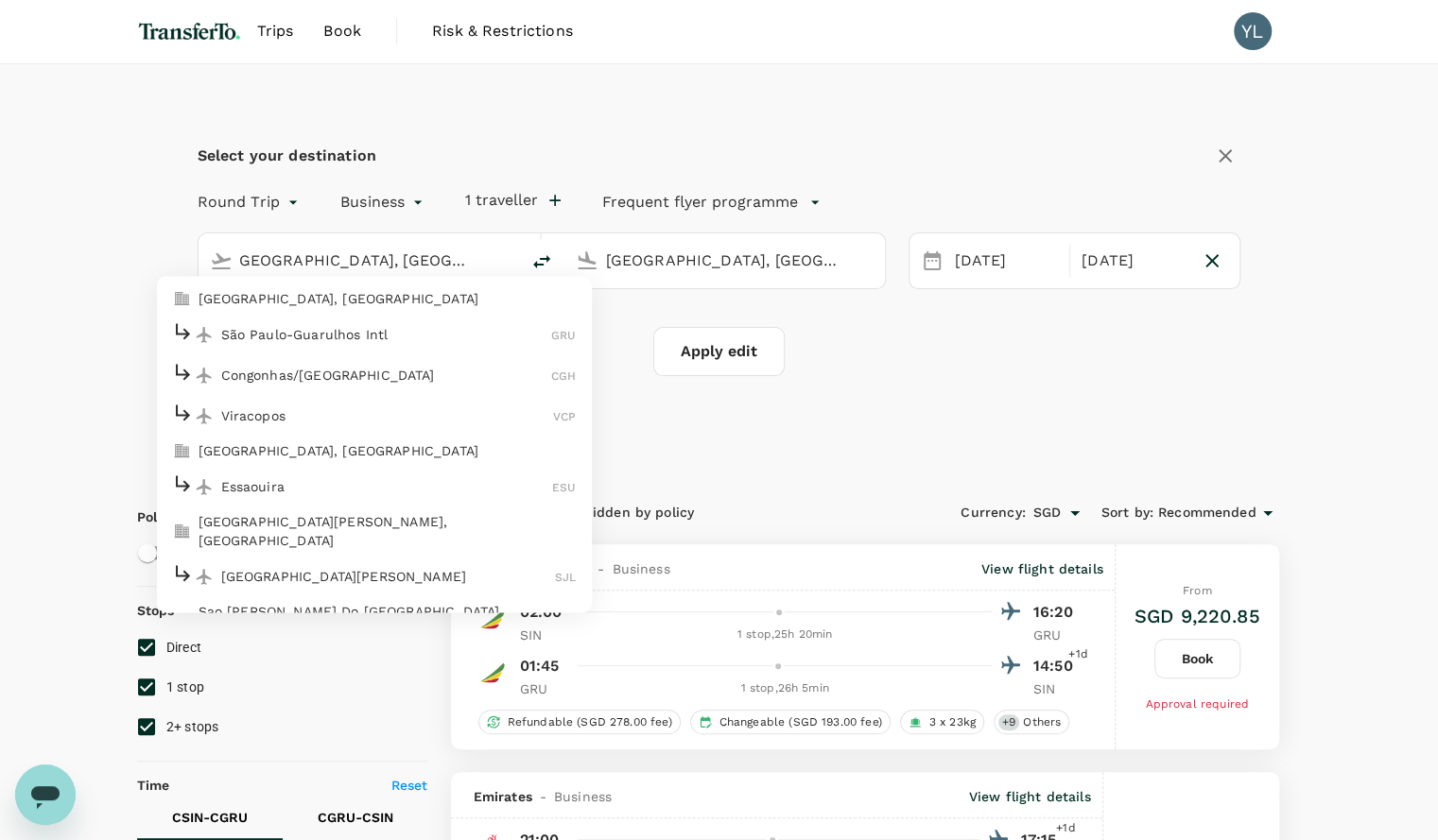
scroll to position [0, 0]
type input "S"
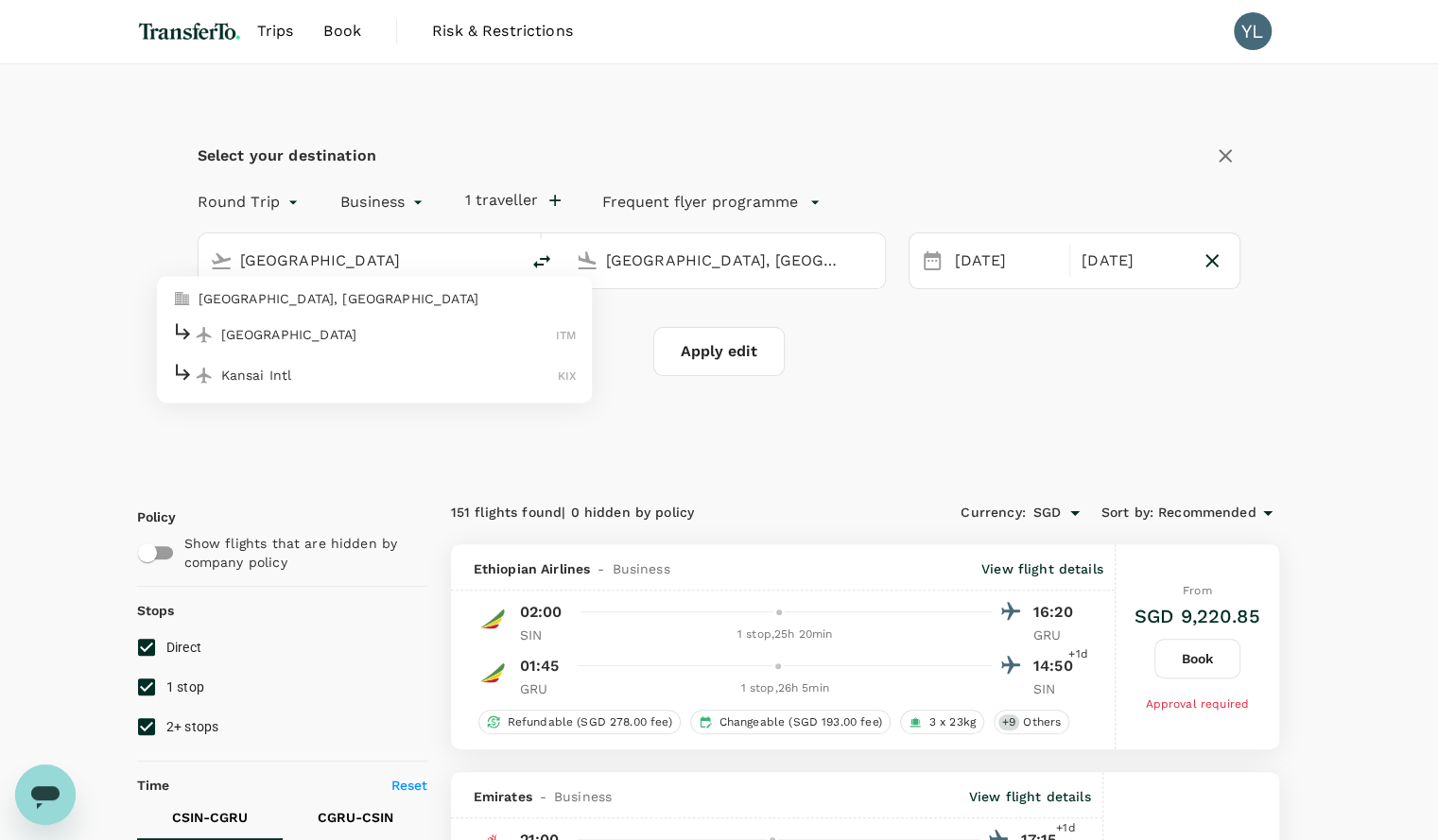
click at [327, 298] on p "[GEOGRAPHIC_DATA], [GEOGRAPHIC_DATA]" at bounding box center [387, 298] width 378 height 19
type input "[GEOGRAPHIC_DATA], [GEOGRAPHIC_DATA] (any)"
click at [973, 259] on div "[DATE]" at bounding box center [1006, 261] width 118 height 37
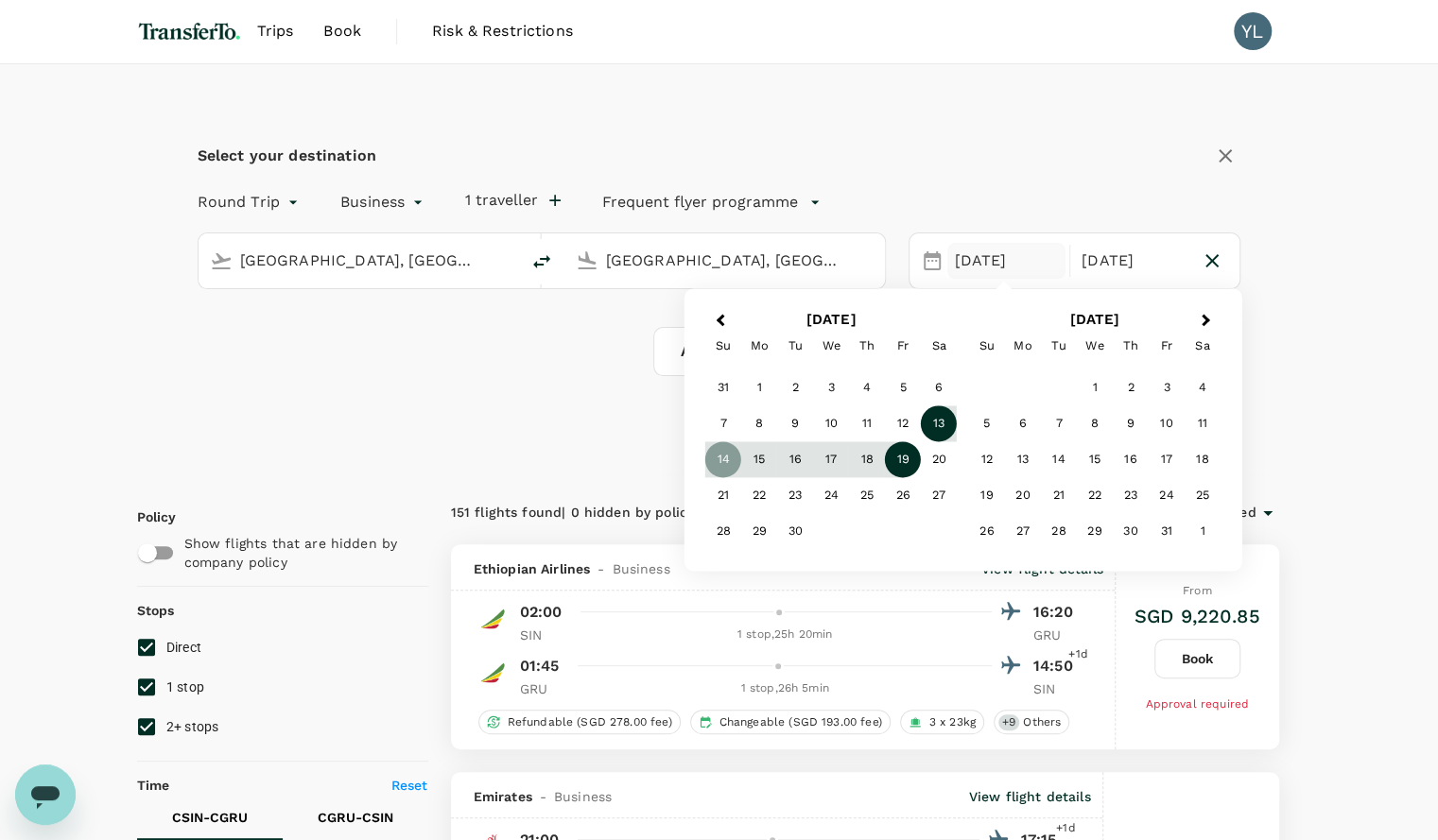
click at [934, 410] on div "13" at bounding box center [938, 423] width 36 height 36
click at [1297, 352] on div "Select your destination Round Trip roundtrip Business business 1 traveller Freq…" at bounding box center [719, 269] width 1164 height 410
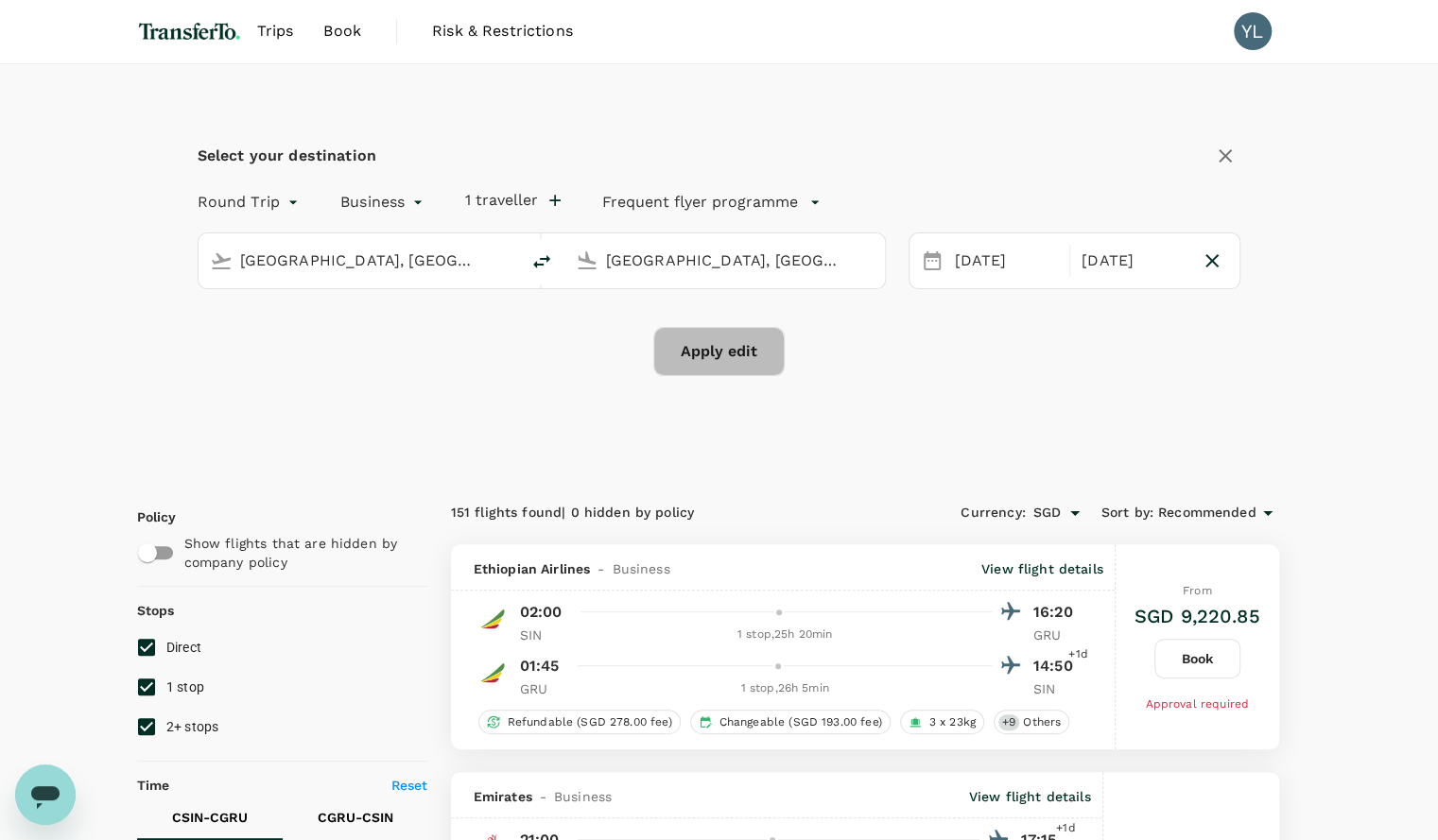
click at [721, 352] on button "Apply edit" at bounding box center [719, 351] width 131 height 49
checkbox input "false"
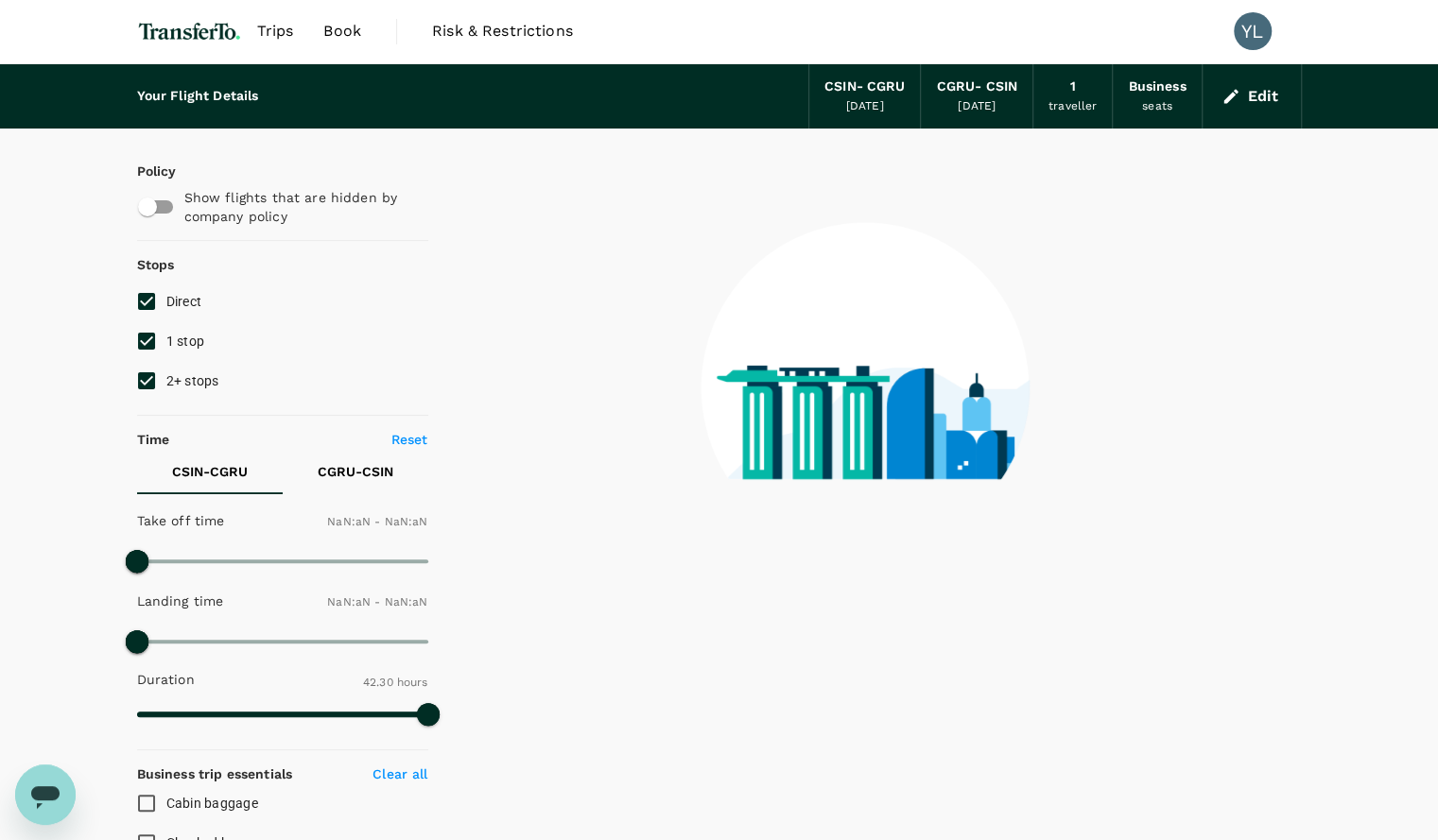
type input "1440"
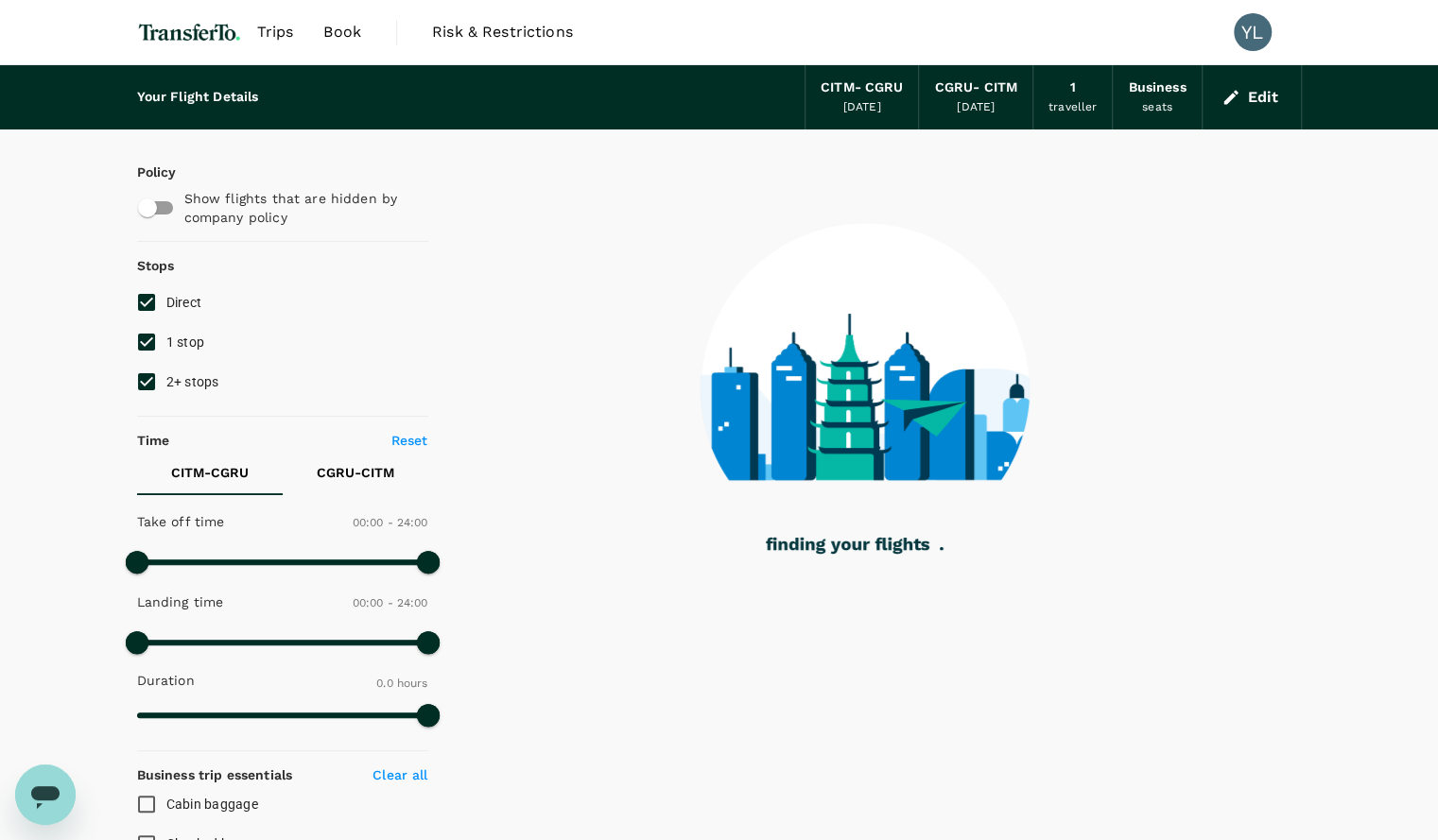
type input "2595"
checkbox input "true"
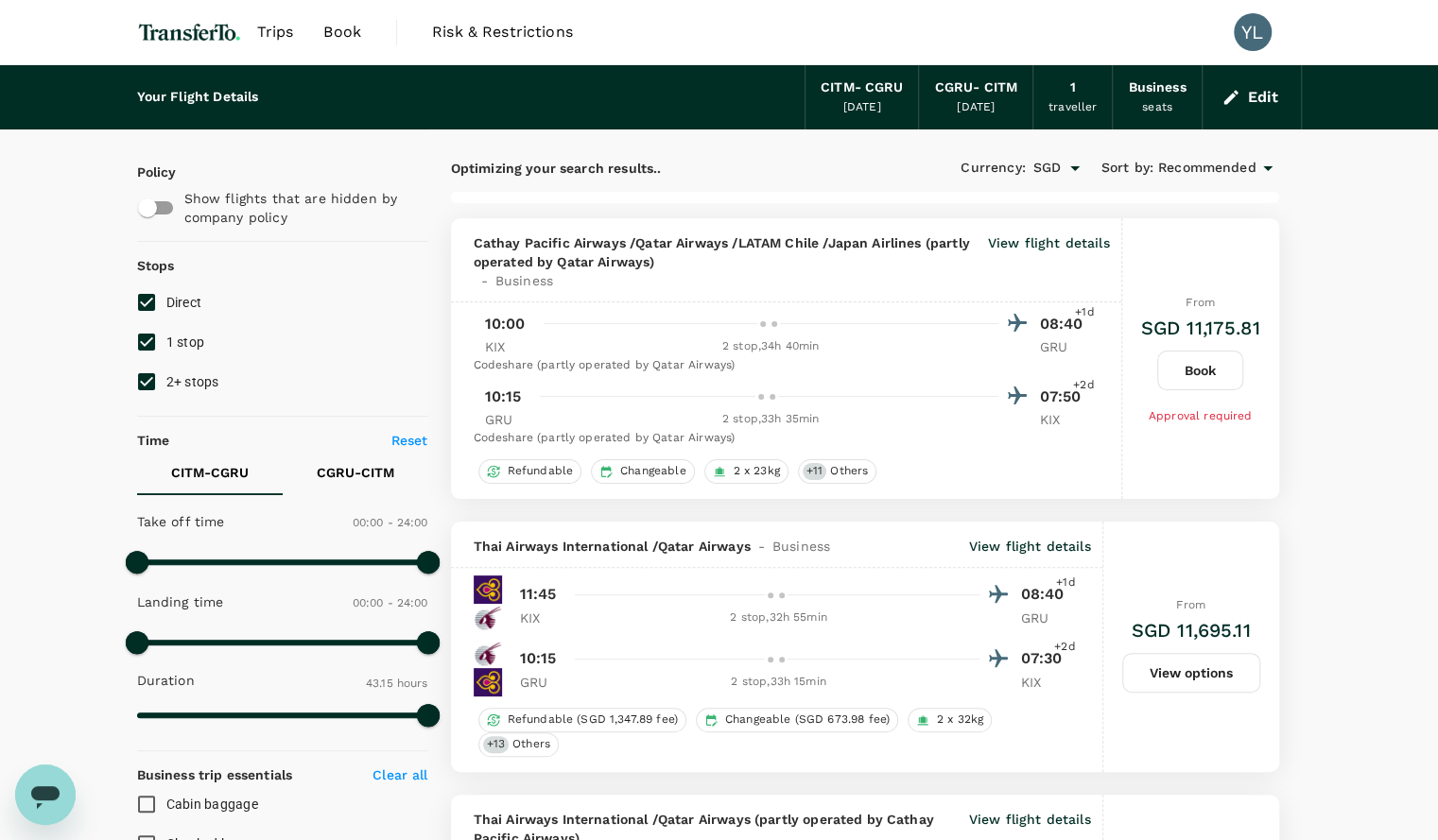
type input "2845"
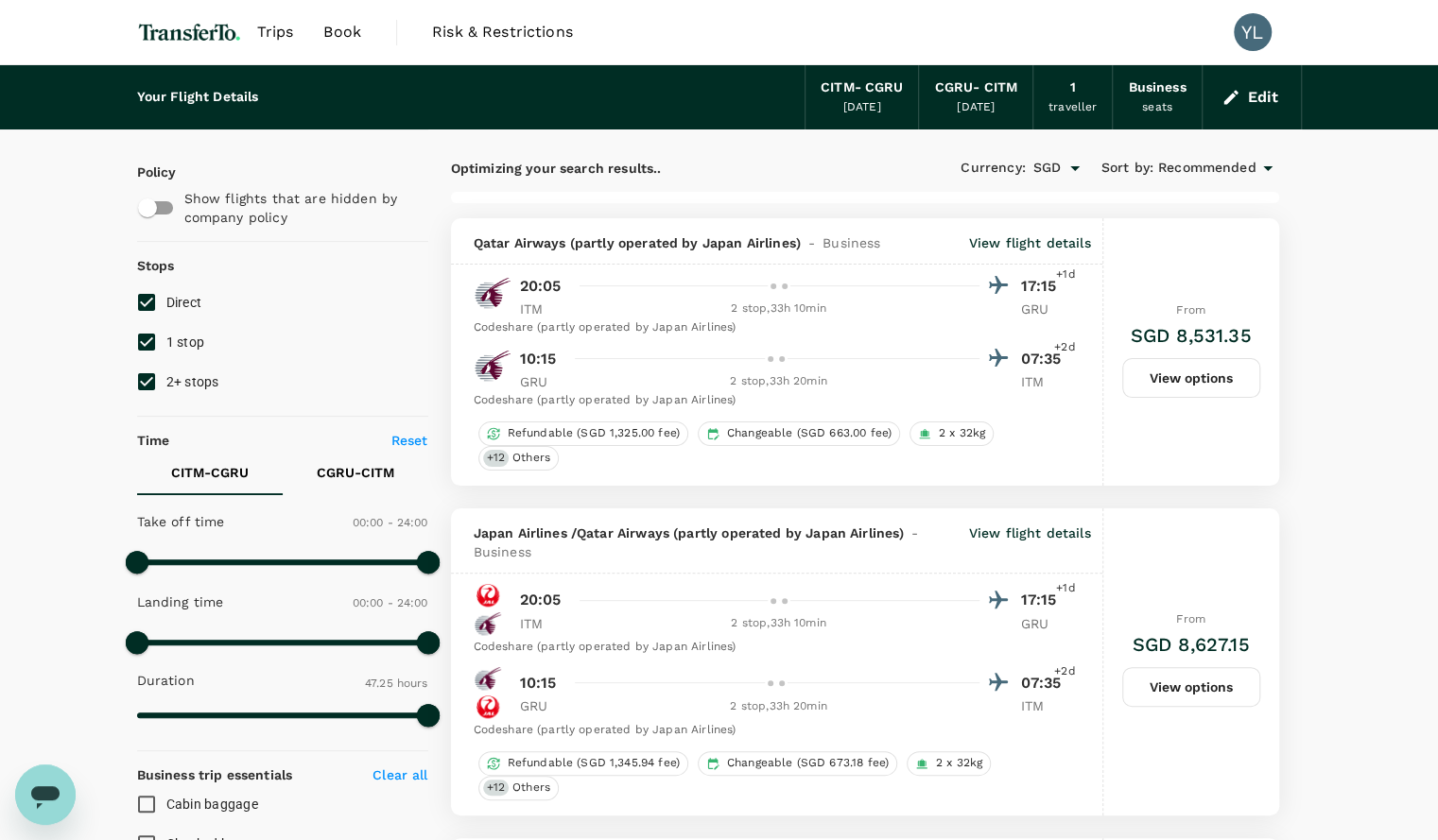
click at [1258, 97] on button "Edit" at bounding box center [1251, 97] width 68 height 30
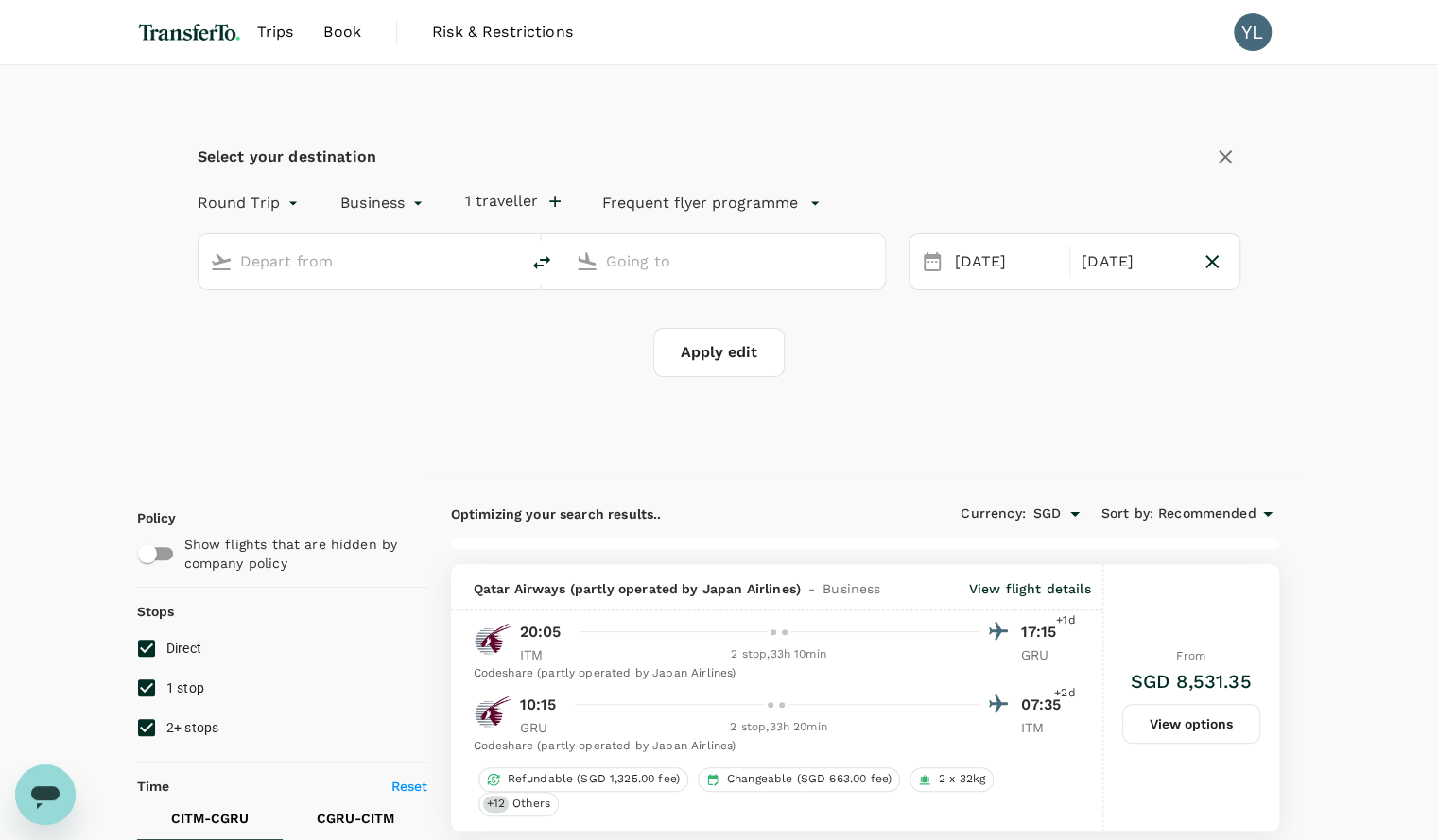
type input "[GEOGRAPHIC_DATA], [GEOGRAPHIC_DATA] (any)"
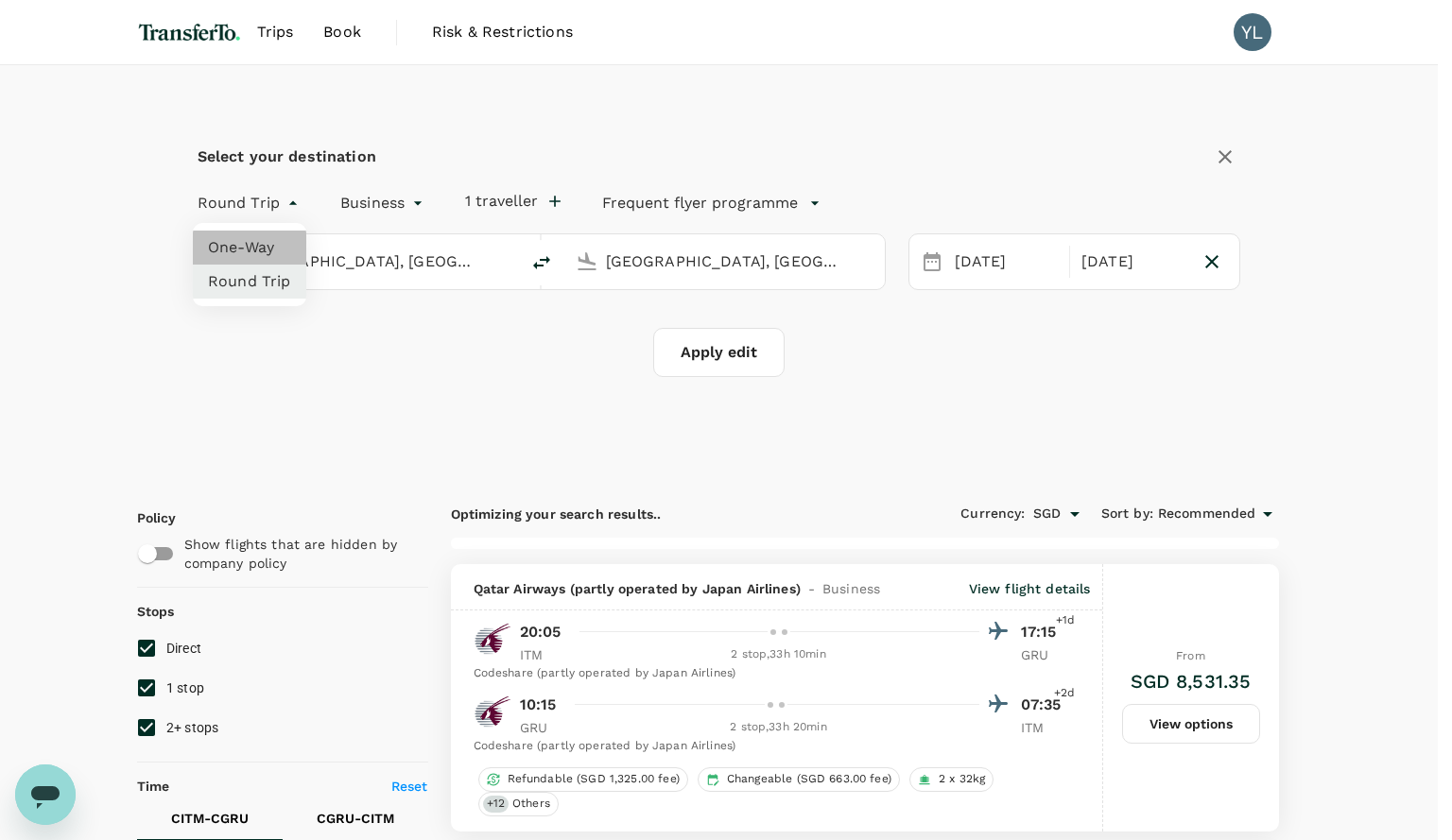
click at [258, 244] on li "One-Way" at bounding box center [250, 247] width 113 height 34
type input "oneway"
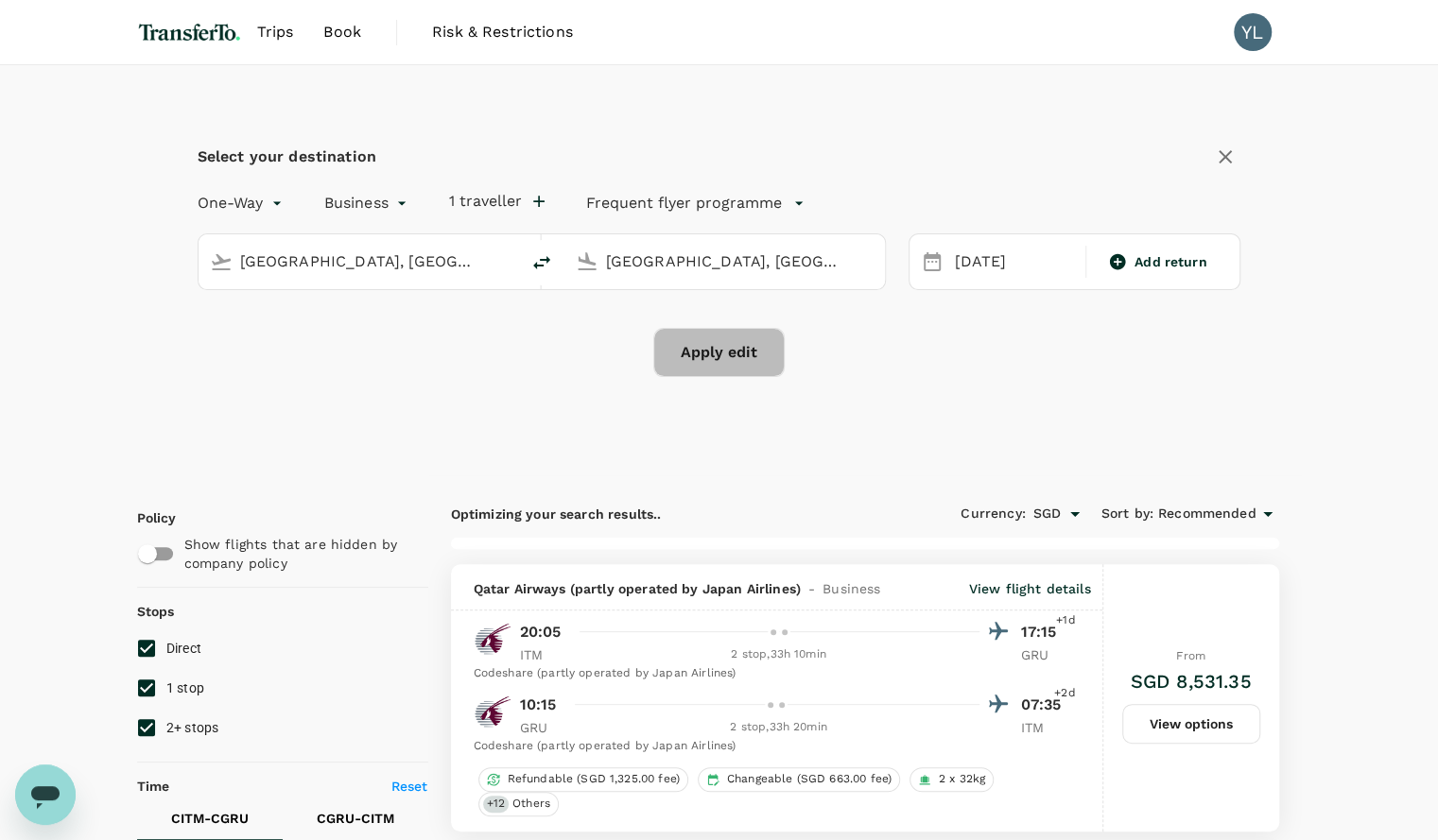
click at [752, 353] on button "Apply edit" at bounding box center [719, 352] width 131 height 49
click at [904, 382] on div "Select your destination One-Way oneway Business business 1 traveller Frequent f…" at bounding box center [719, 271] width 1164 height 412
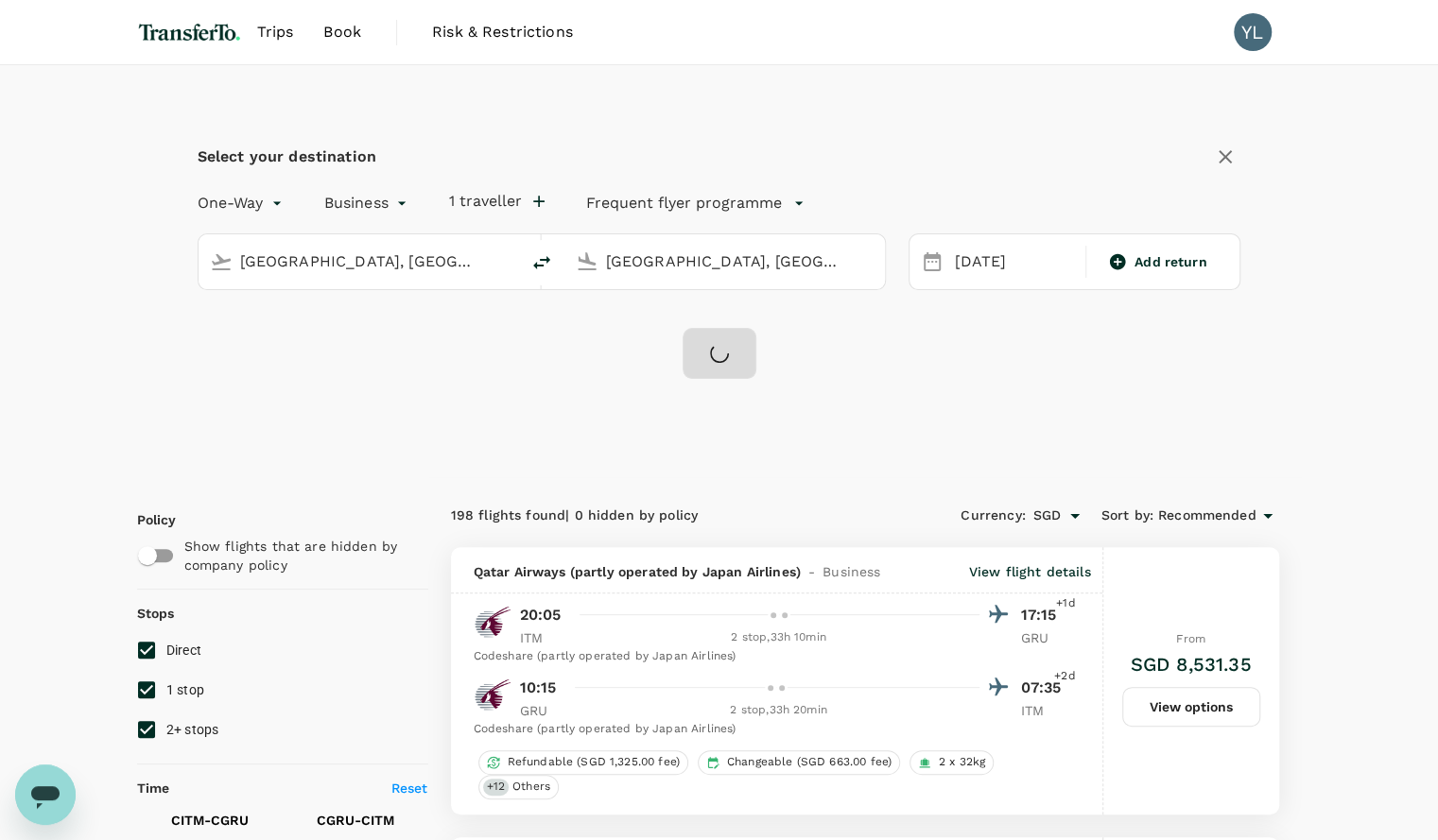
checkbox input "false"
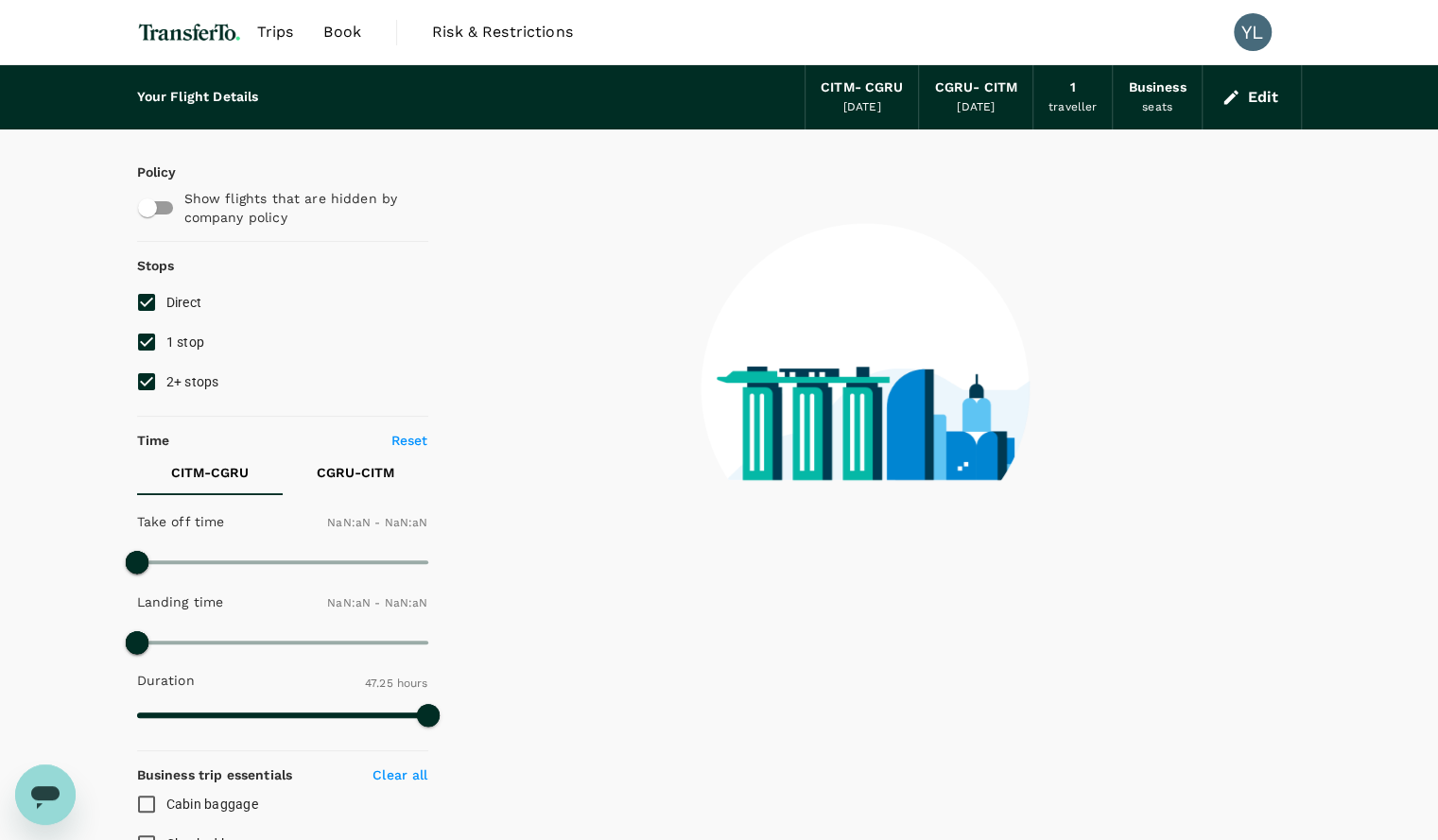
type input "1440"
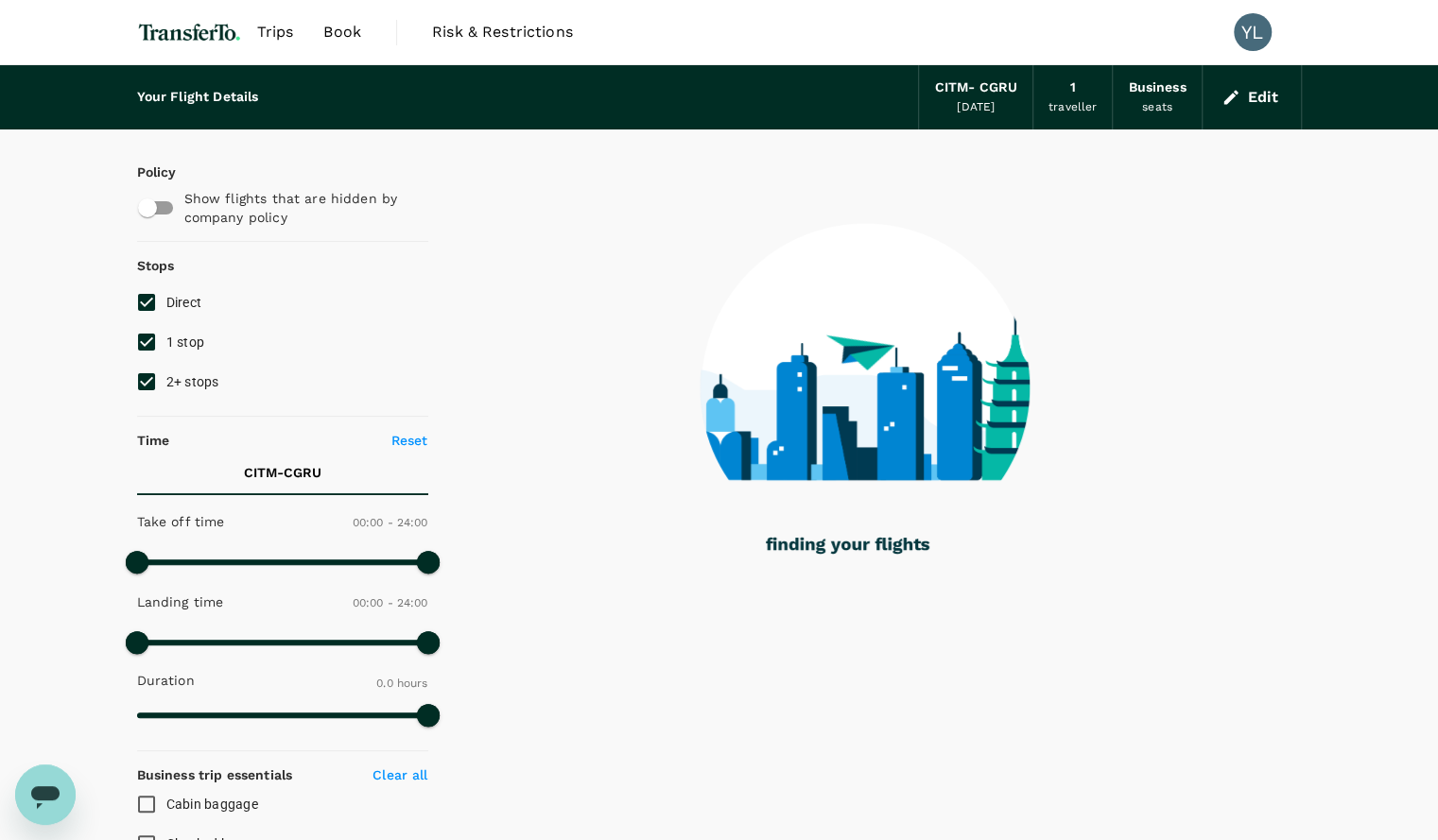
checkbox input "true"
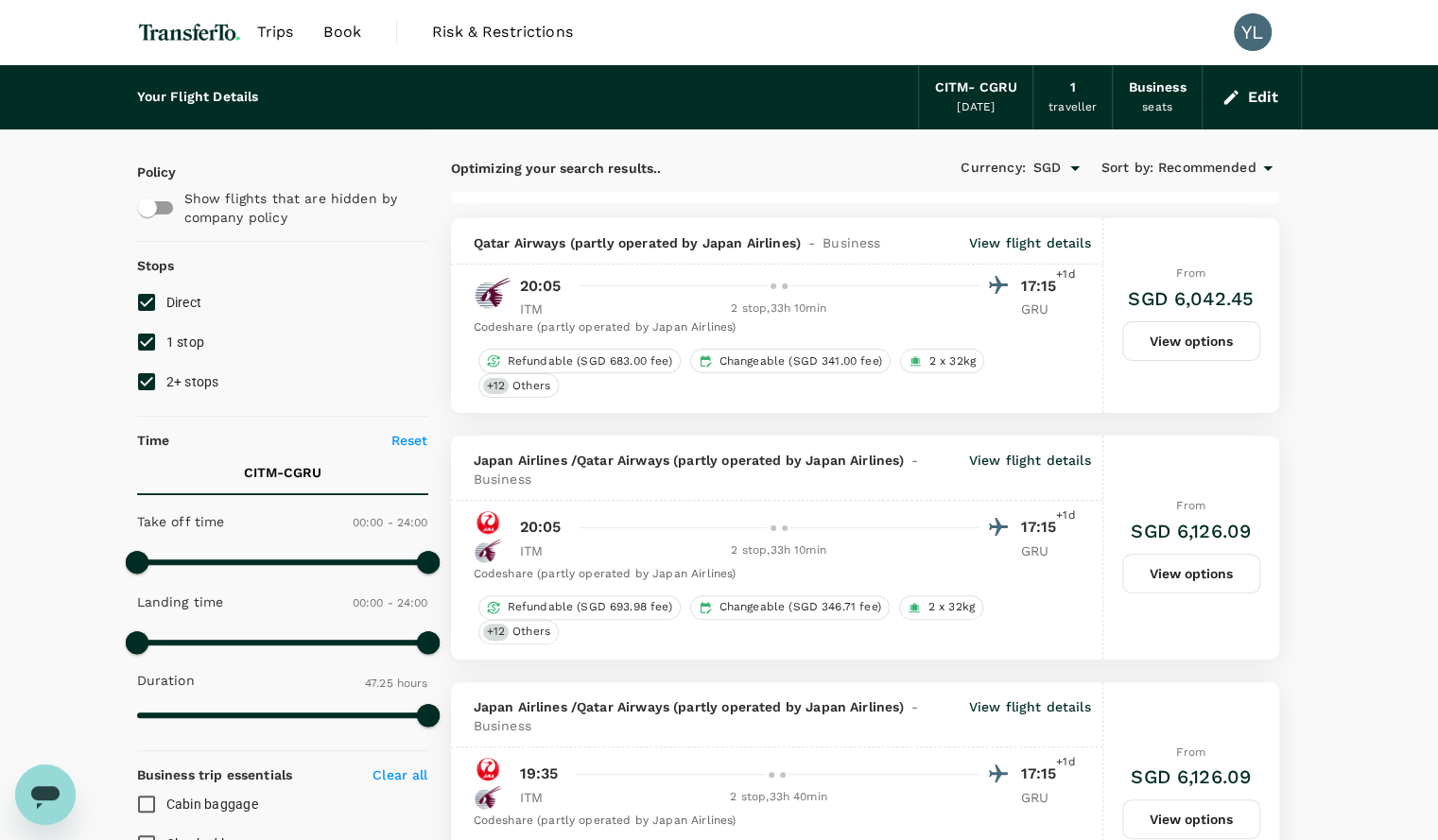
type input "2975"
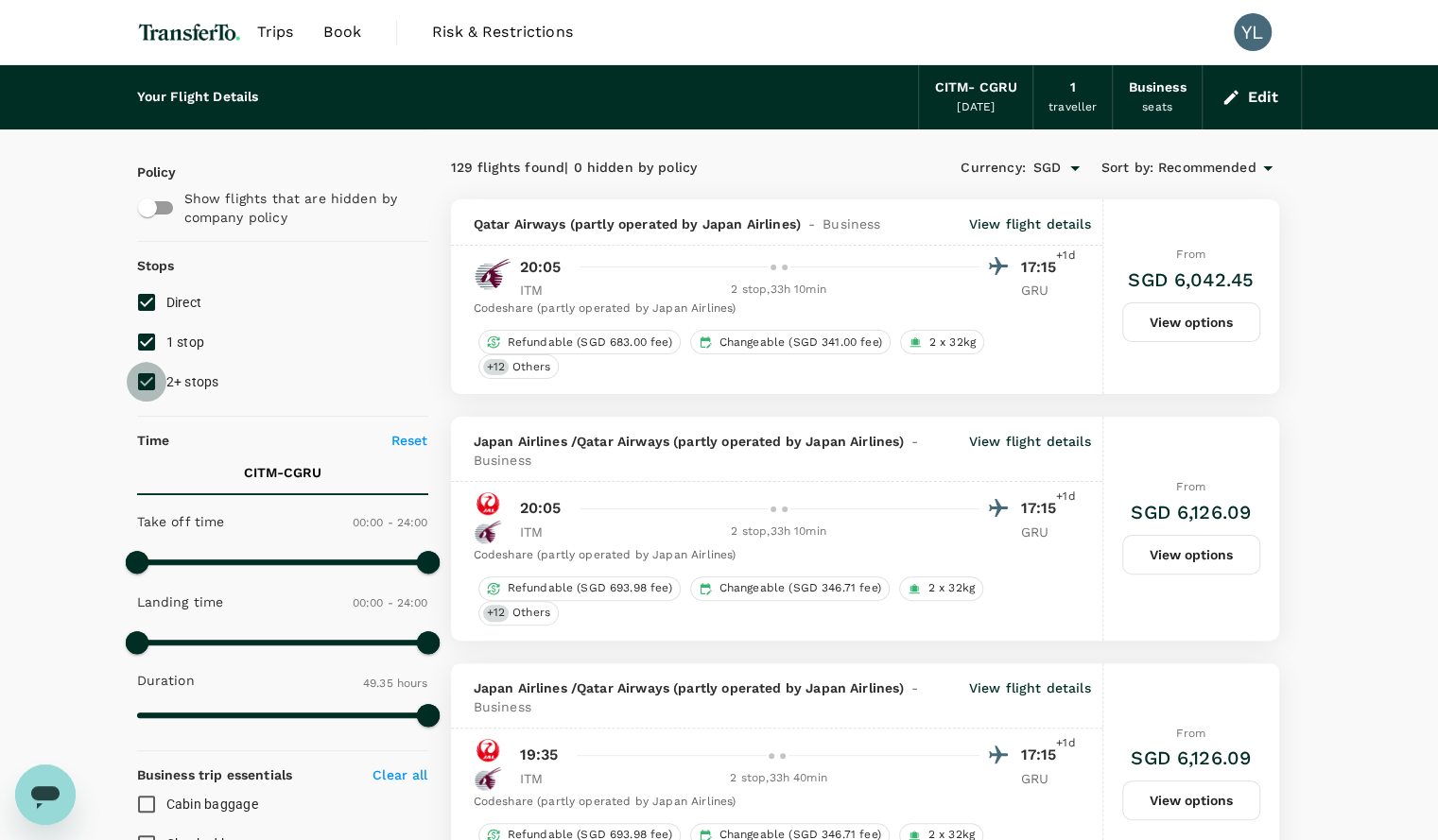
click at [148, 378] on input "2+ stops" at bounding box center [146, 381] width 40 height 40
checkbox input "false"
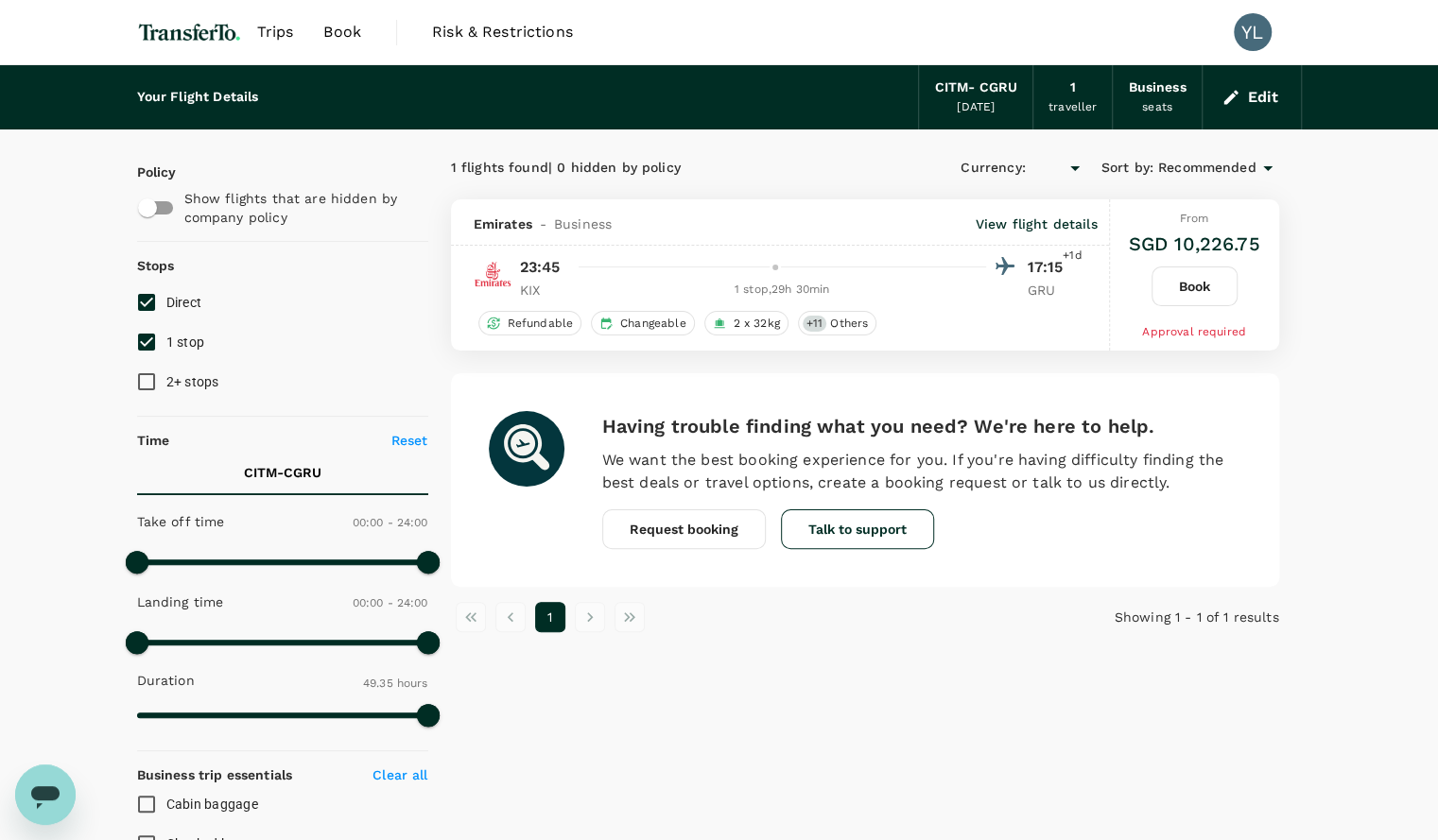
type input "SGD"
click at [149, 380] on input "2+ stops" at bounding box center [146, 381] width 40 height 40
checkbox input "true"
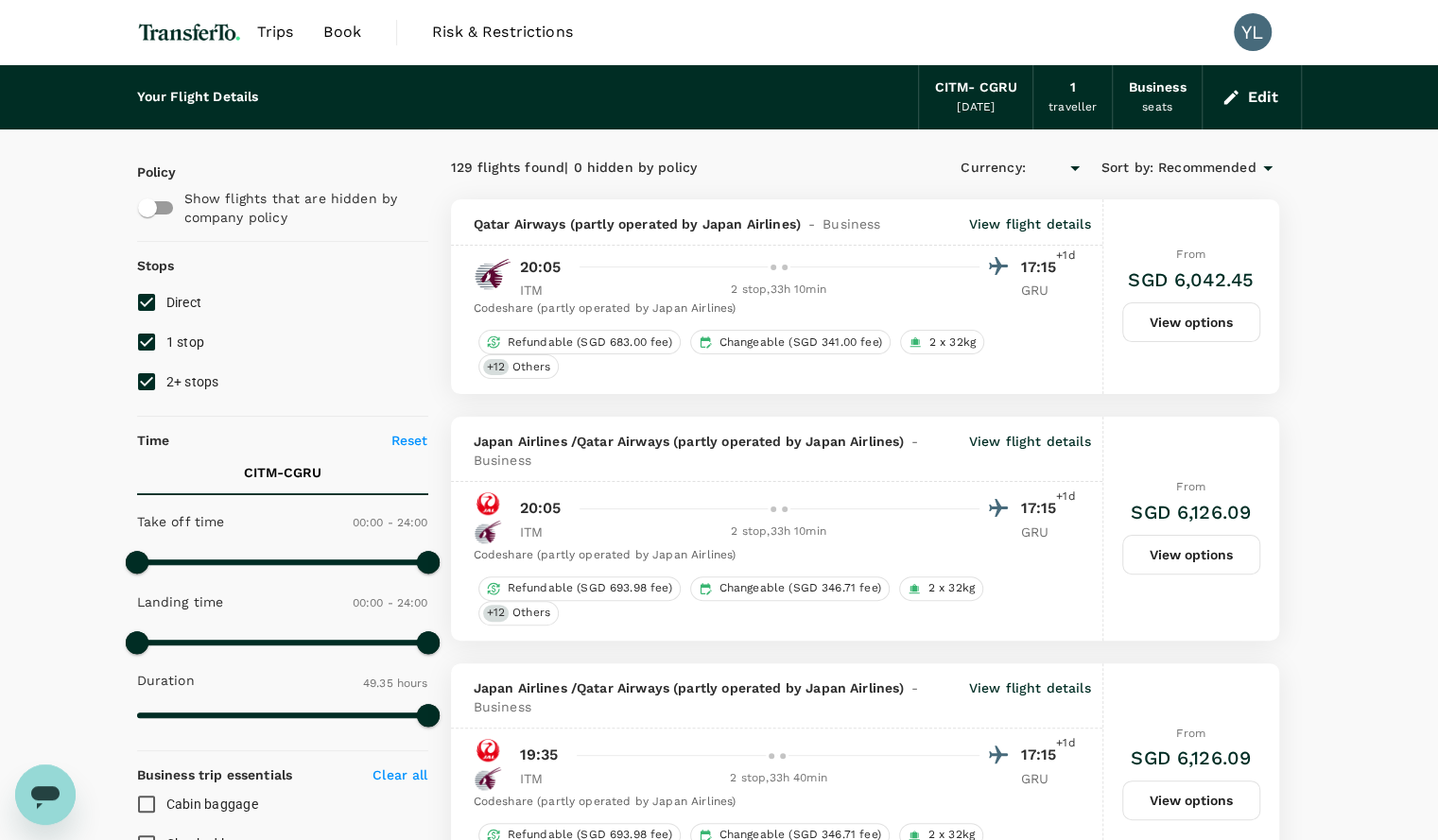
type input "SGD"
click at [553, 534] on p "ITM" at bounding box center [543, 531] width 47 height 19
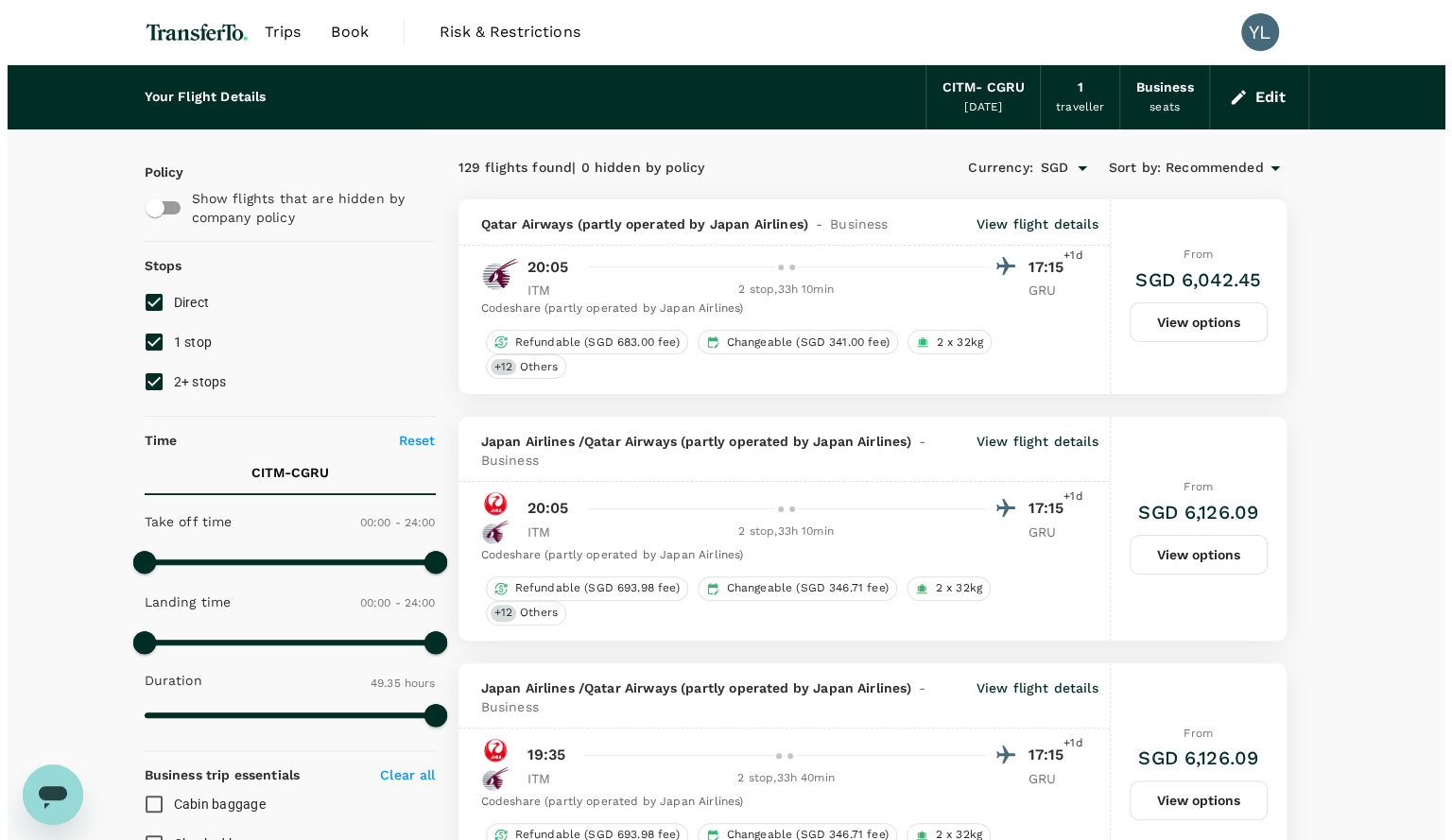
scroll to position [1, 0]
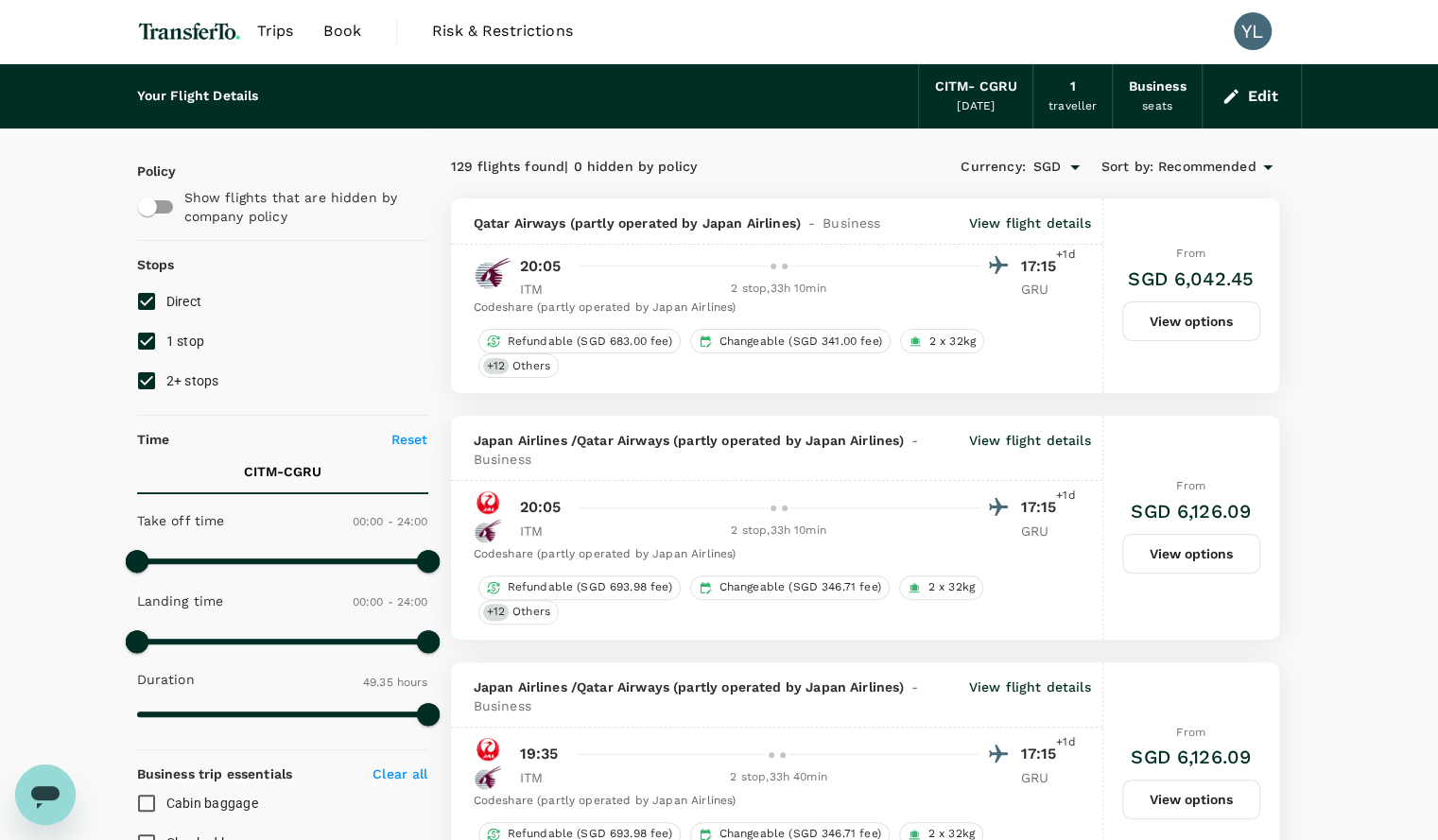
click at [978, 220] on p "View flight details" at bounding box center [1029, 222] width 122 height 19
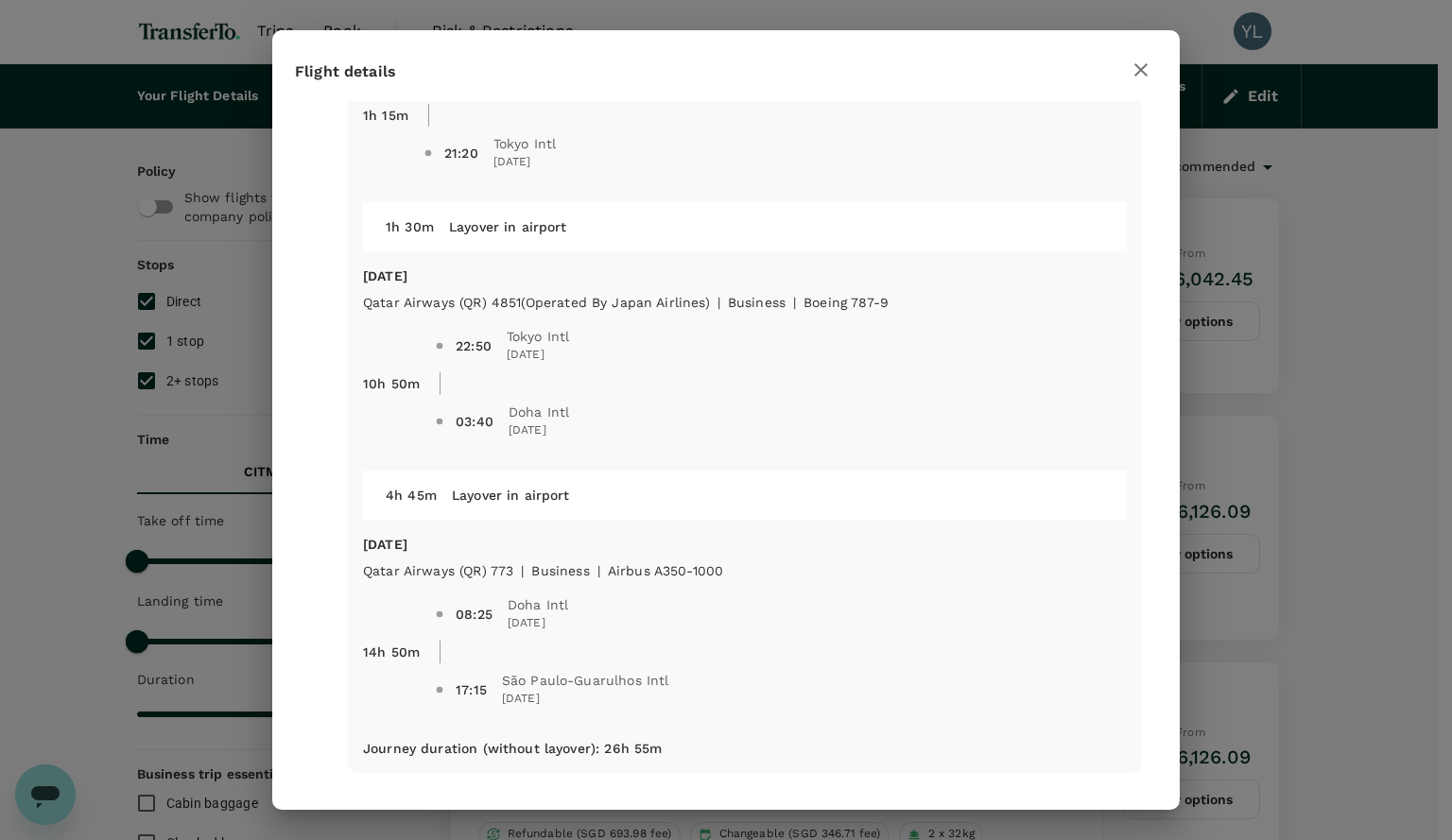
scroll to position [152, 0]
click at [1143, 68] on icon "button" at bounding box center [1141, 70] width 14 height 14
